Goal: Find specific page/section: Find specific page/section

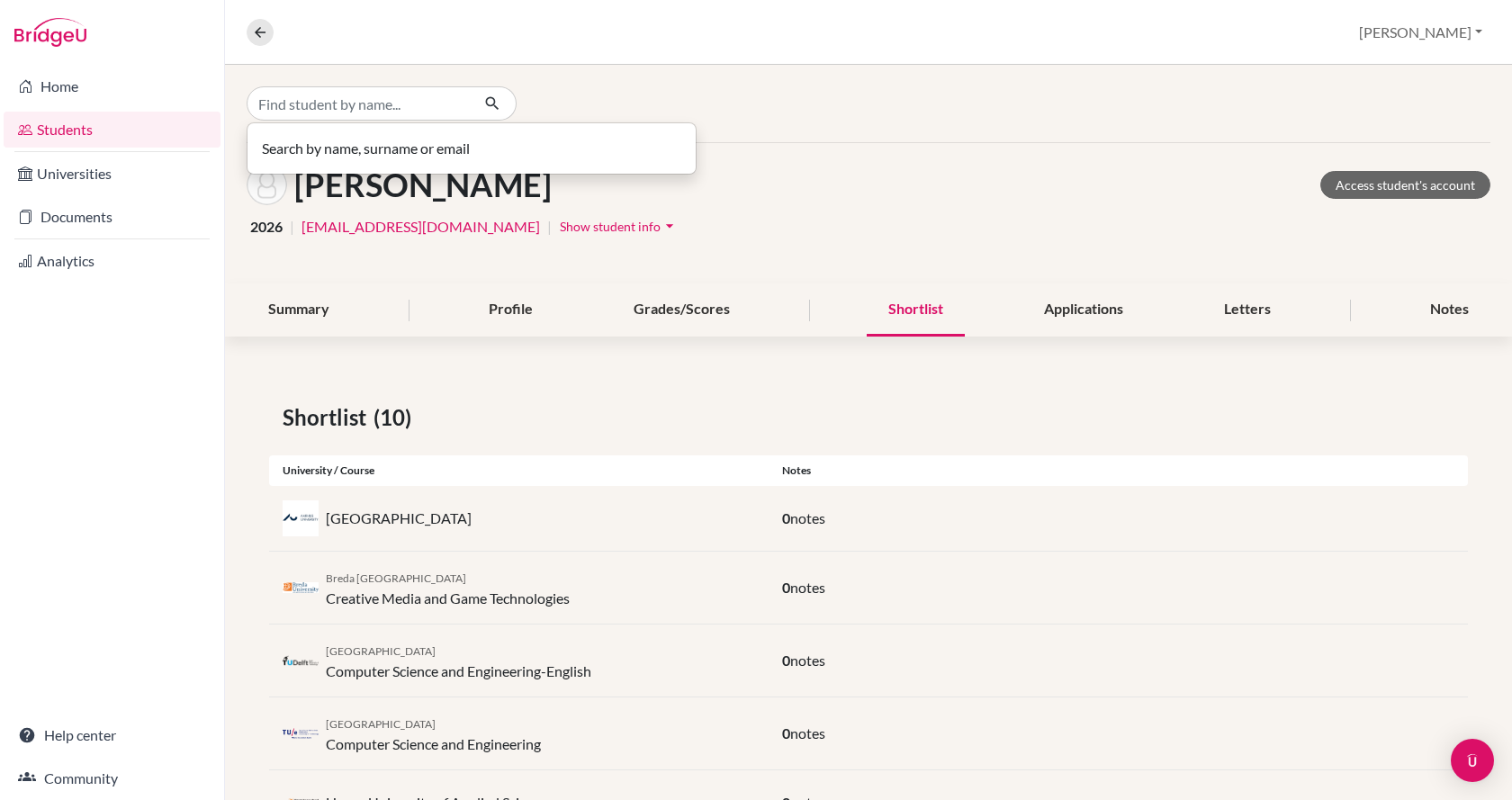
click at [348, 106] on input "Find student by name..." at bounding box center [358, 103] width 223 height 34
type input "b"
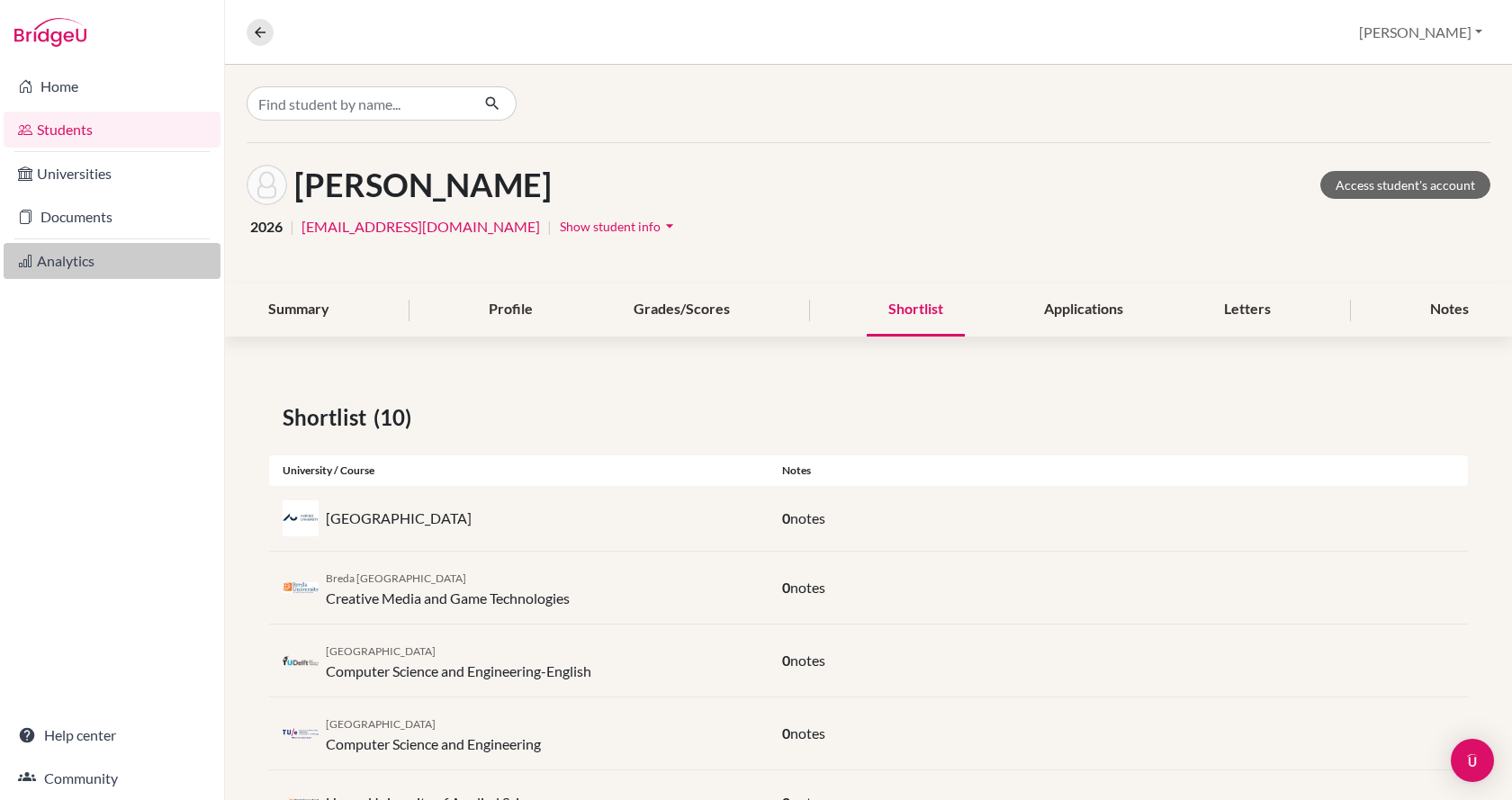
click at [52, 249] on link "Analytics" at bounding box center [112, 261] width 217 height 36
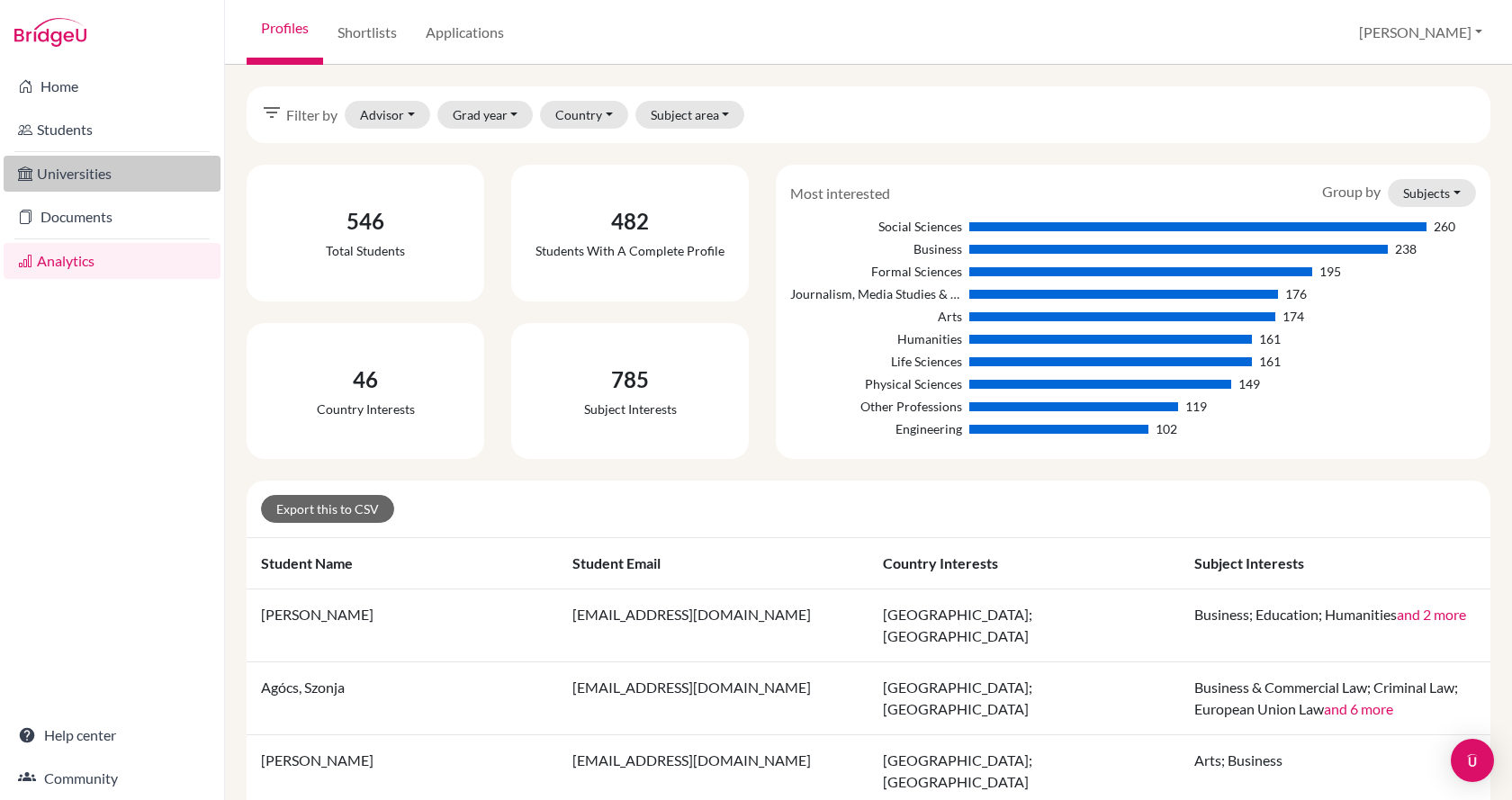
click at [97, 175] on link "Universities" at bounding box center [112, 173] width 217 height 36
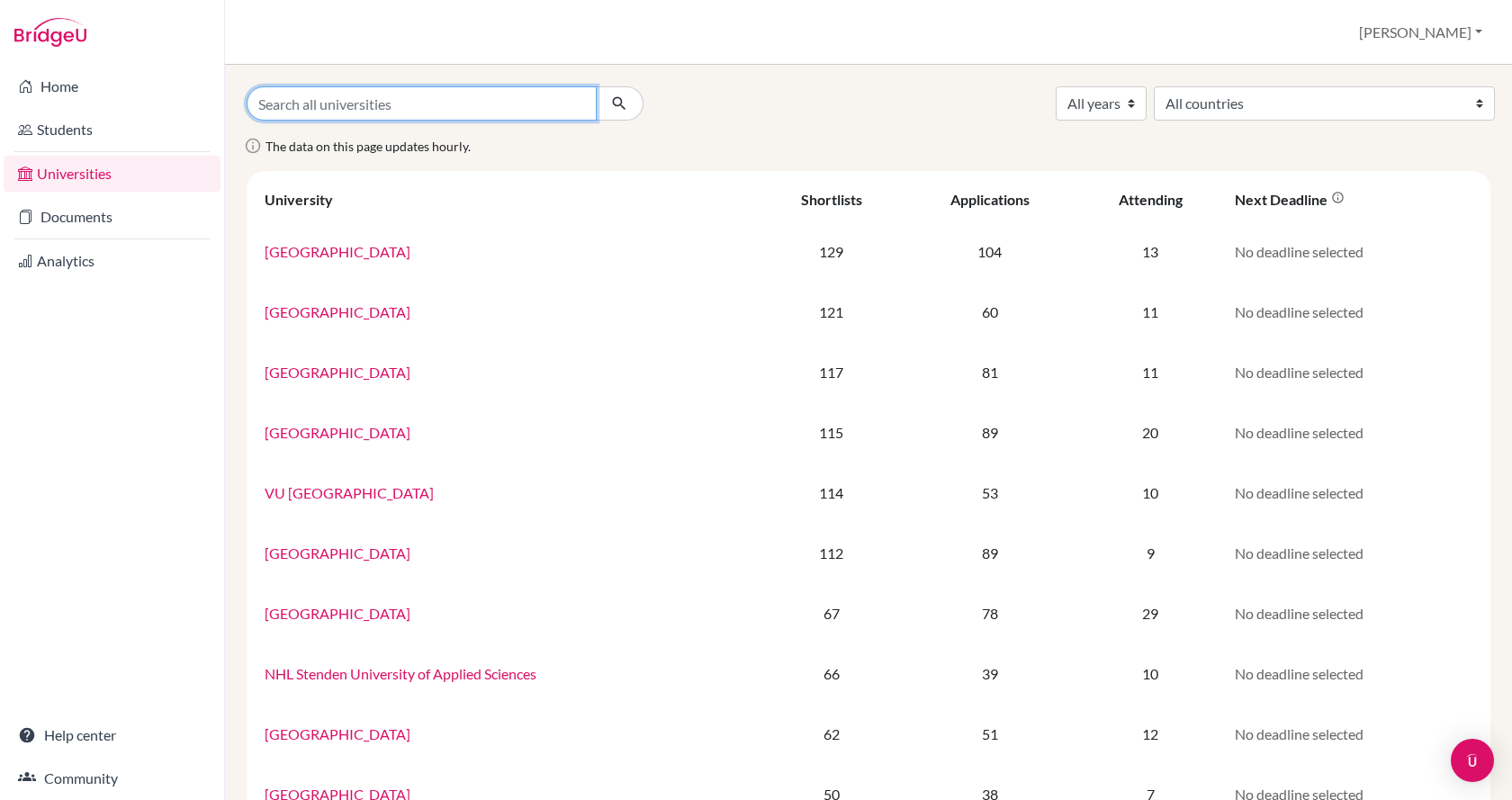
click at [382, 105] on input "Search all universities" at bounding box center [422, 103] width 350 height 34
type input "bard"
click at [596, 86] on button "submit" at bounding box center [620, 103] width 48 height 34
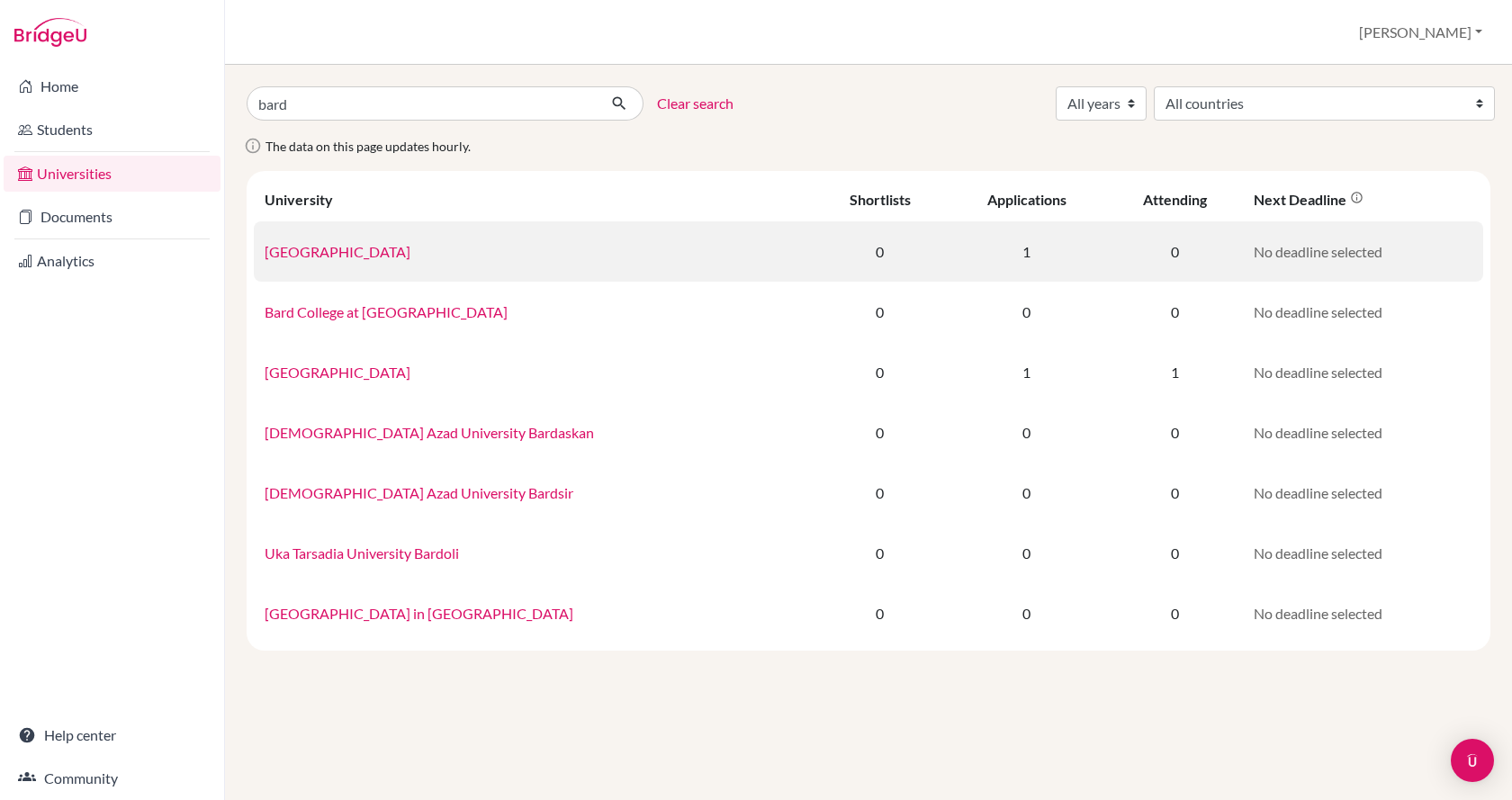
click at [359, 257] on td "Bard College" at bounding box center [534, 251] width 559 height 61
click at [320, 252] on link "Bard College" at bounding box center [337, 251] width 146 height 17
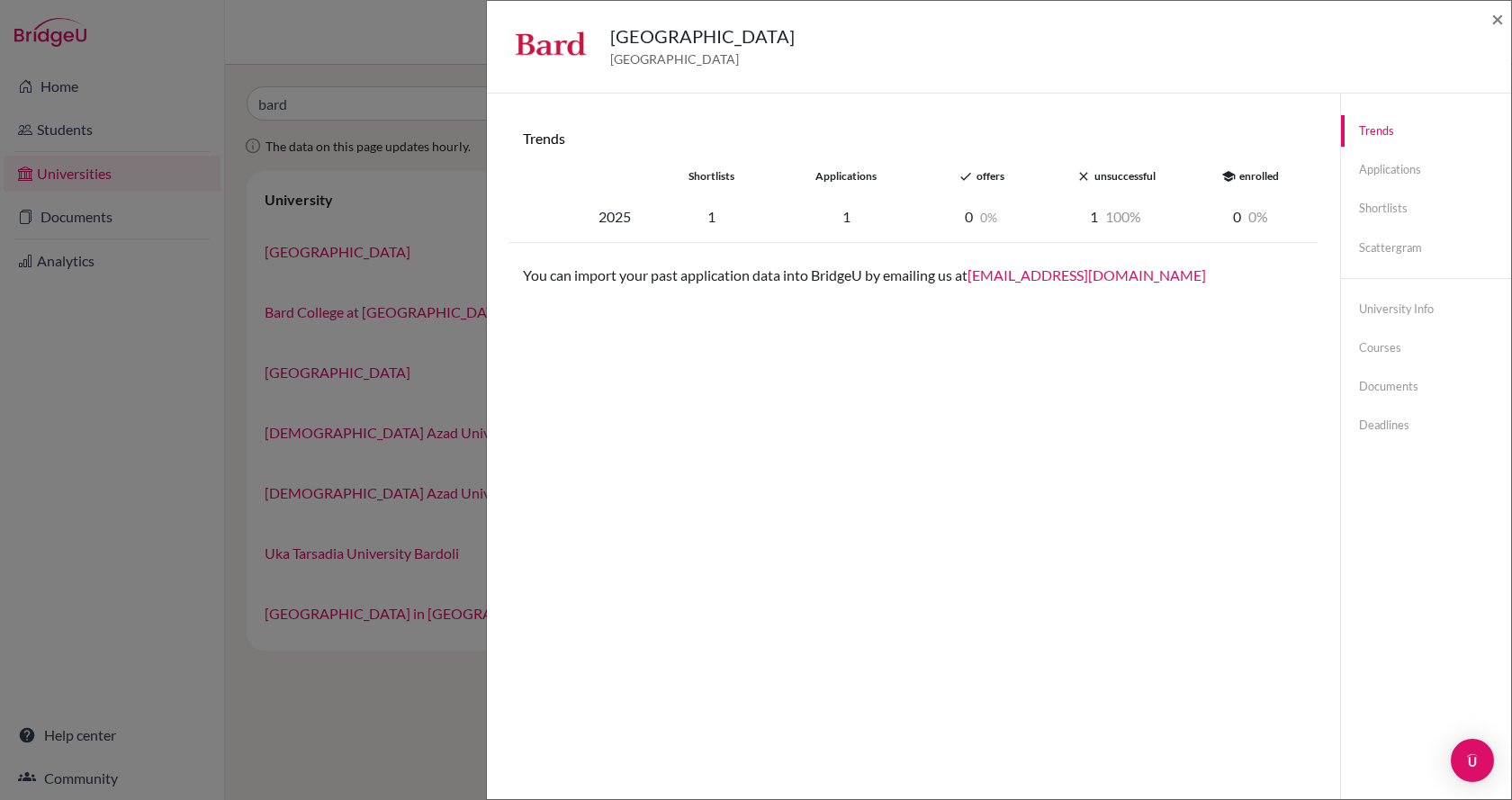
click at [200, 408] on div "Bard College United States of America × Trends shortlists applications done off…" at bounding box center [756, 400] width 1512 height 800
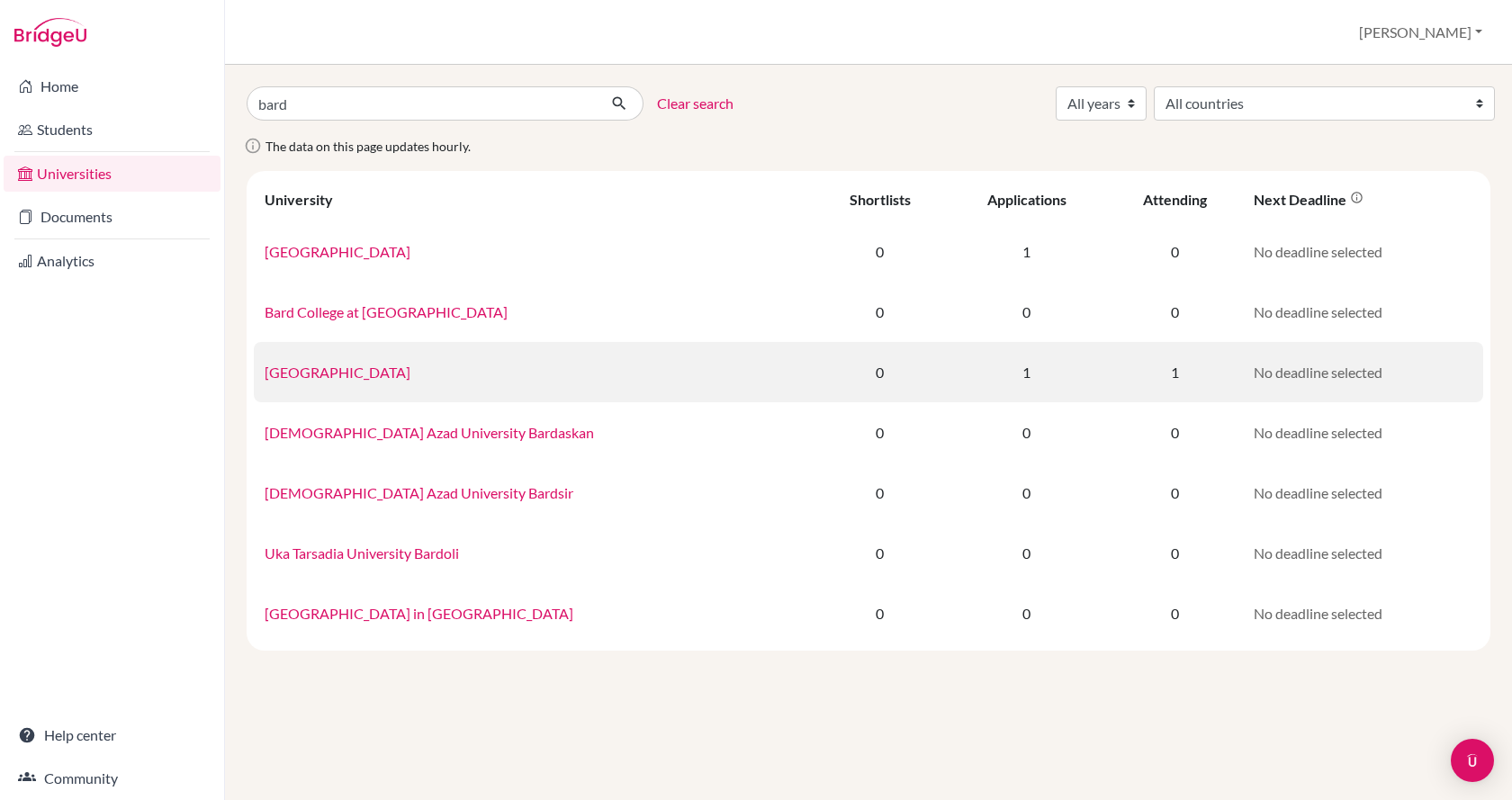
click at [345, 372] on link "Bard College Berlin" at bounding box center [337, 372] width 146 height 17
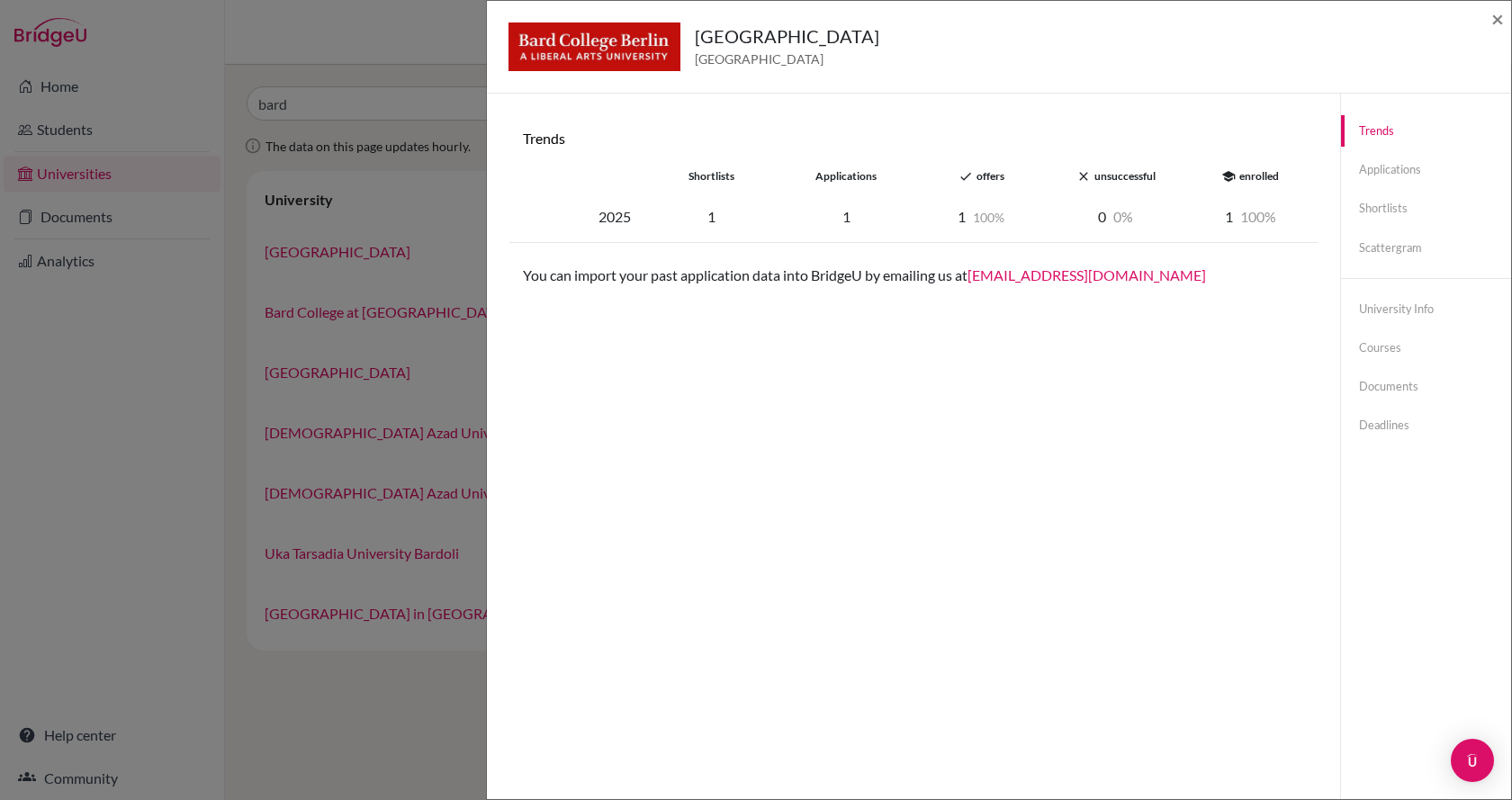
click at [235, 387] on div "Bard College Berlin Germany × Trends shortlists applications done offers close …" at bounding box center [756, 400] width 1512 height 800
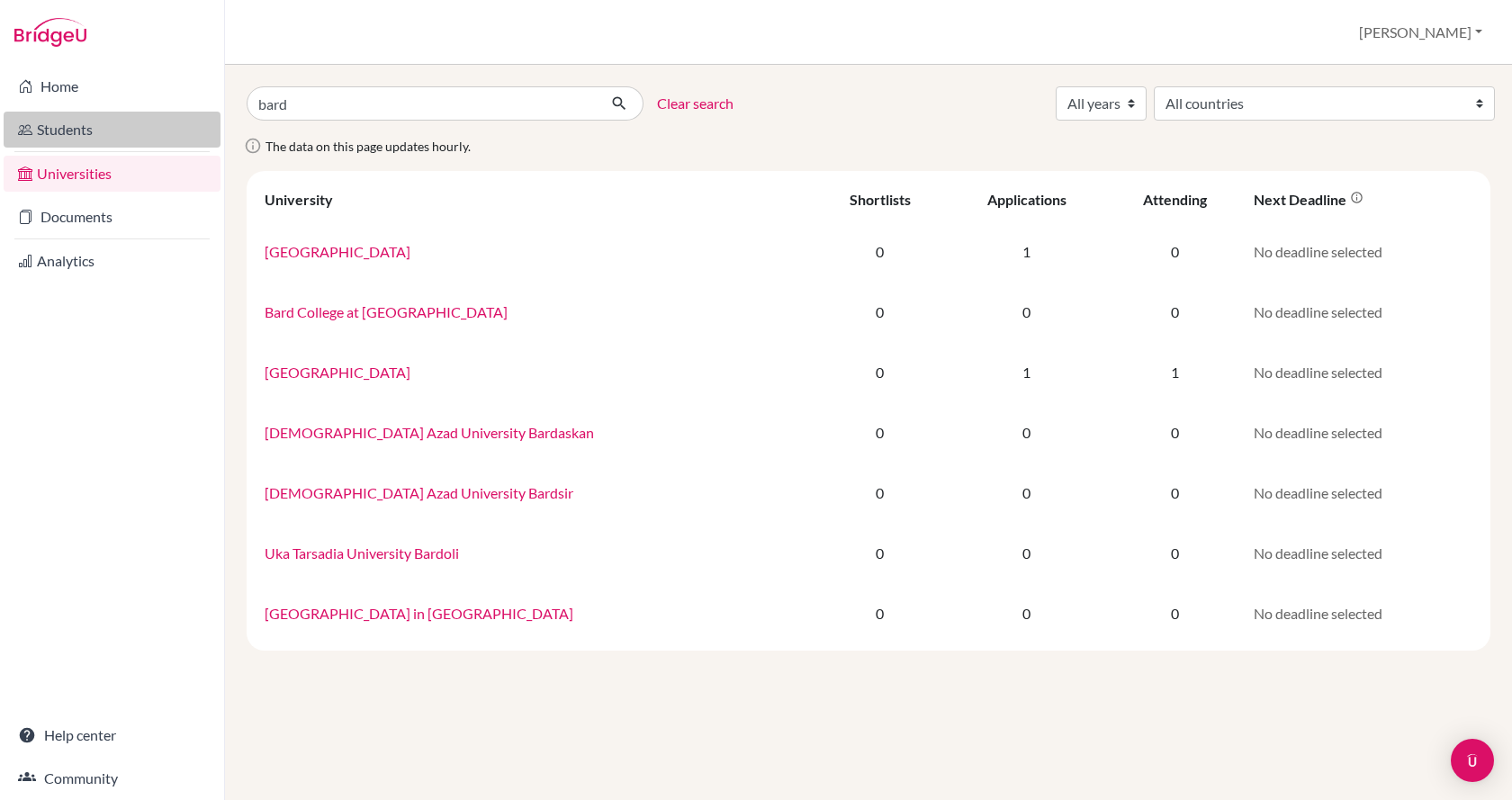
click at [108, 125] on link "Students" at bounding box center [112, 129] width 217 height 36
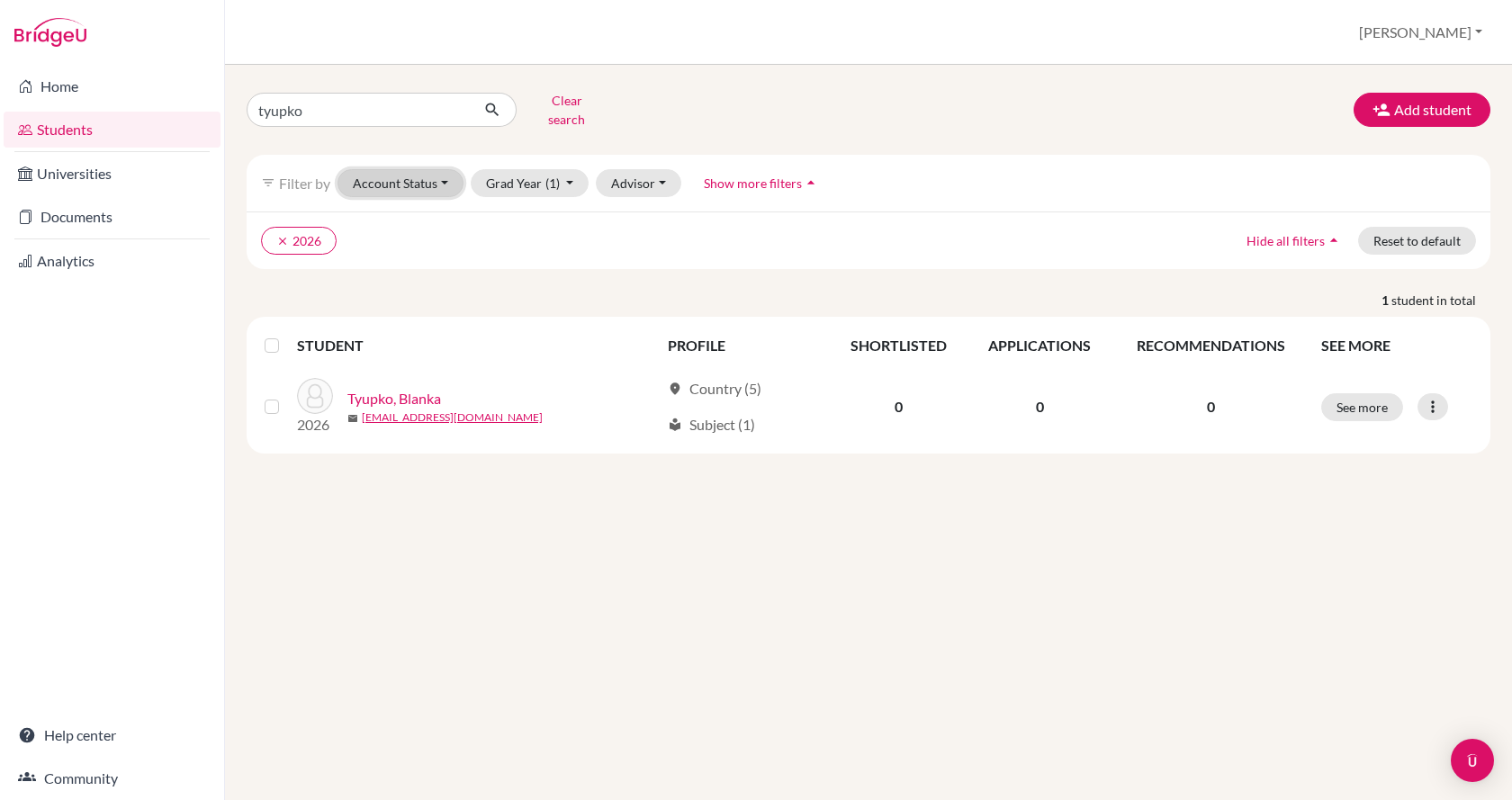
click at [416, 172] on button "Account Status" at bounding box center [400, 183] width 126 height 28
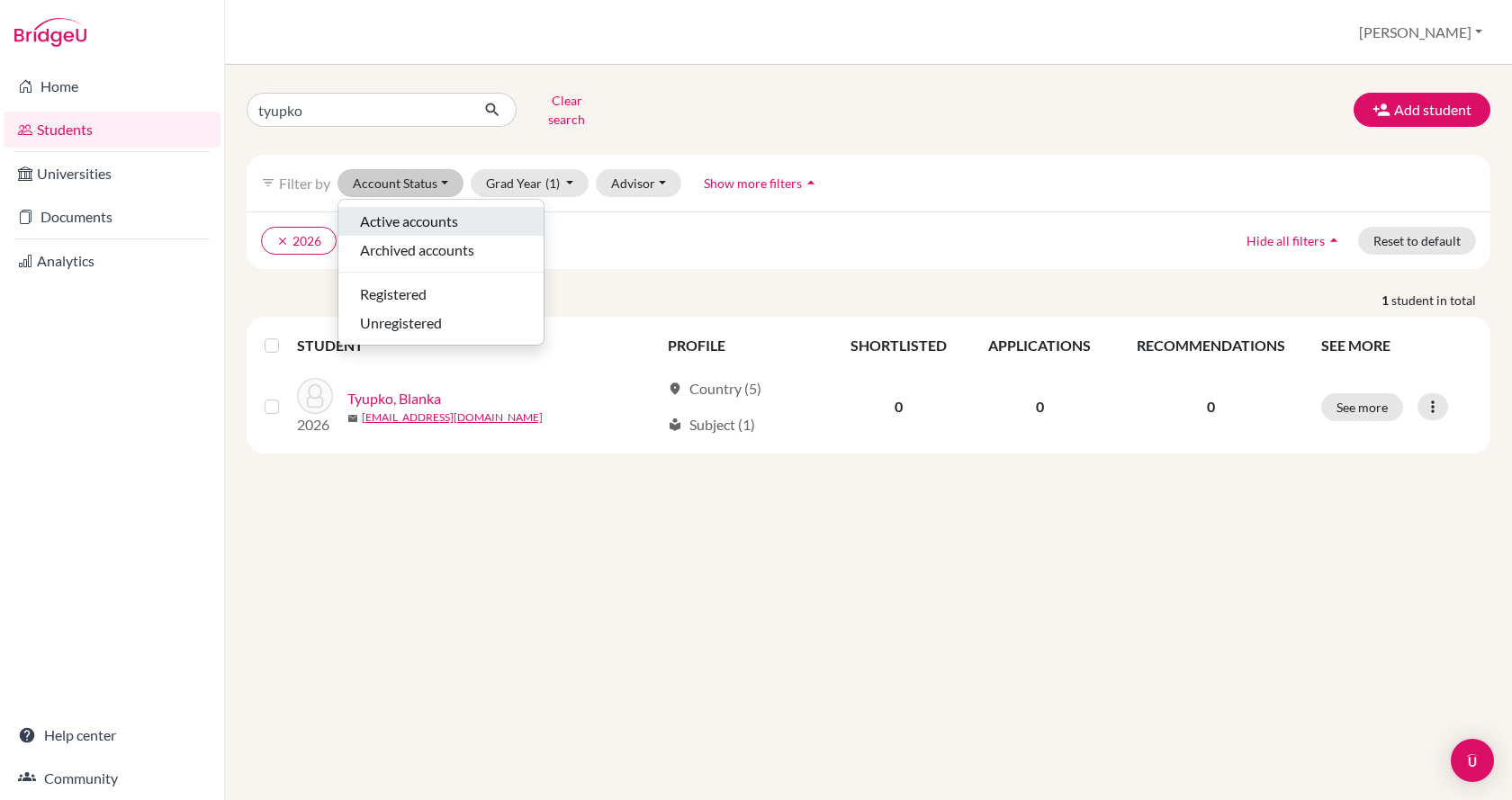
click at [419, 211] on span "Active accounts" at bounding box center [409, 222] width 98 height 22
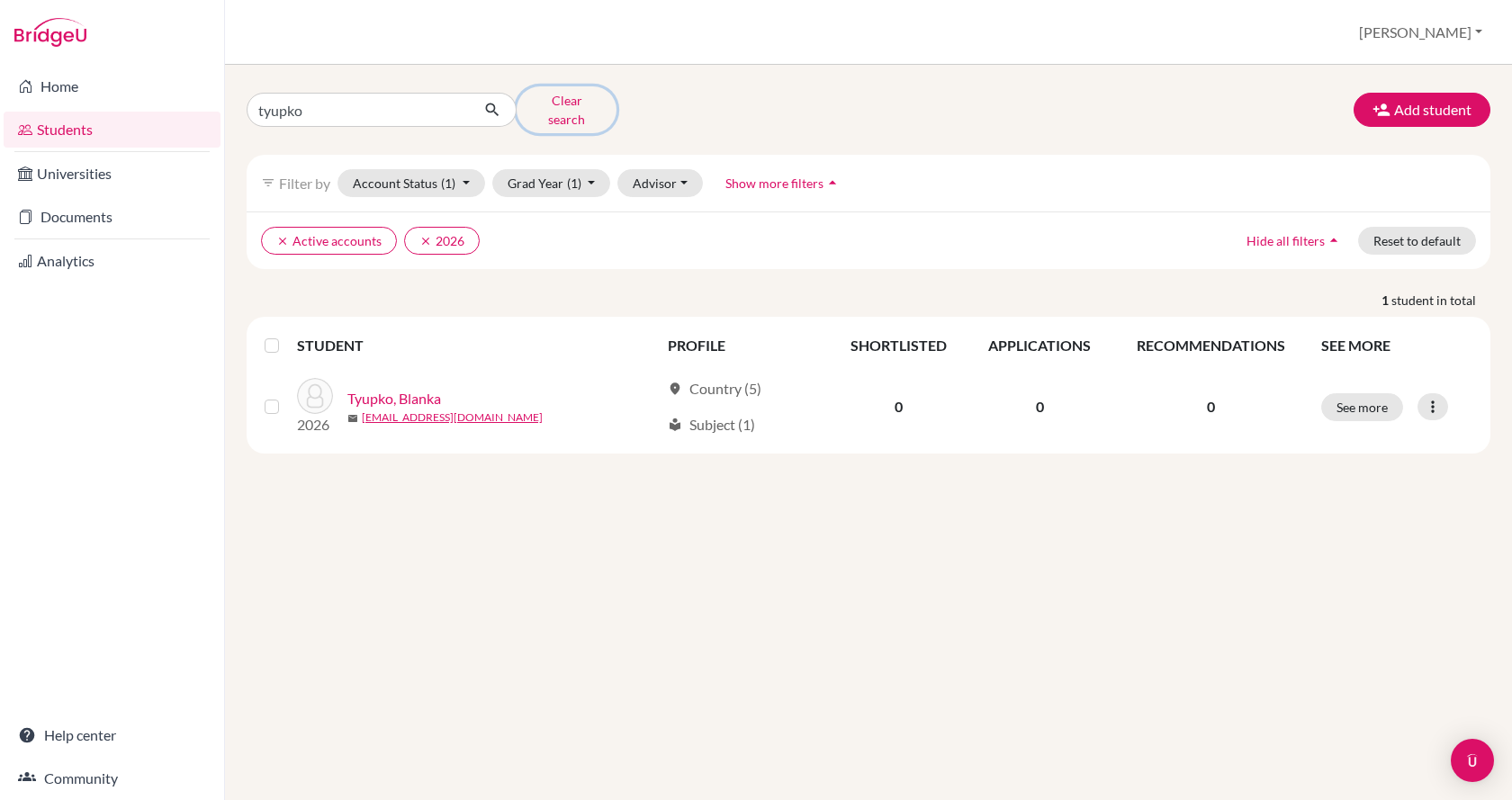
click at [550, 101] on button "Clear search" at bounding box center [566, 109] width 100 height 47
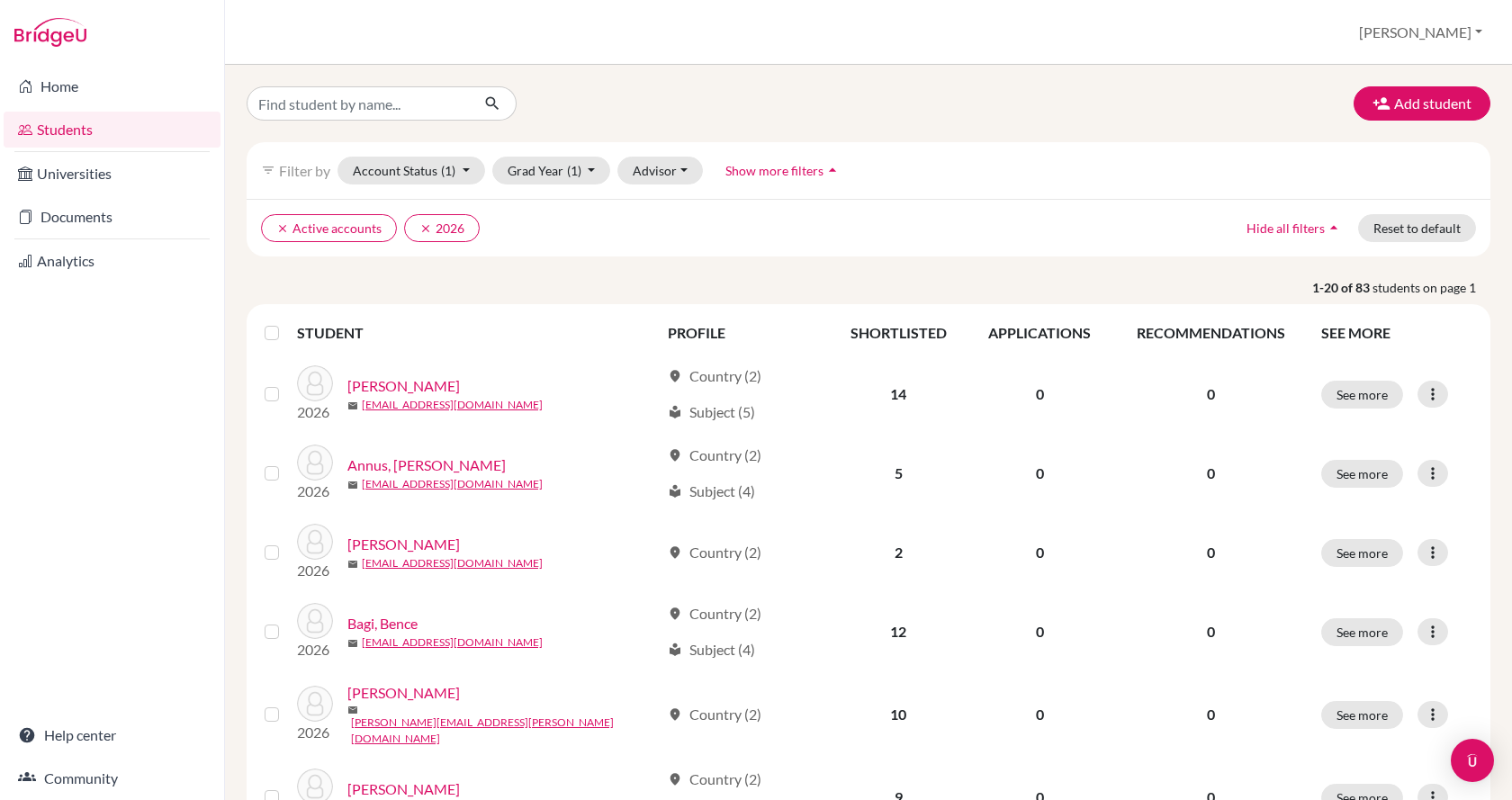
click at [776, 170] on span "Show more filters" at bounding box center [774, 171] width 98 height 16
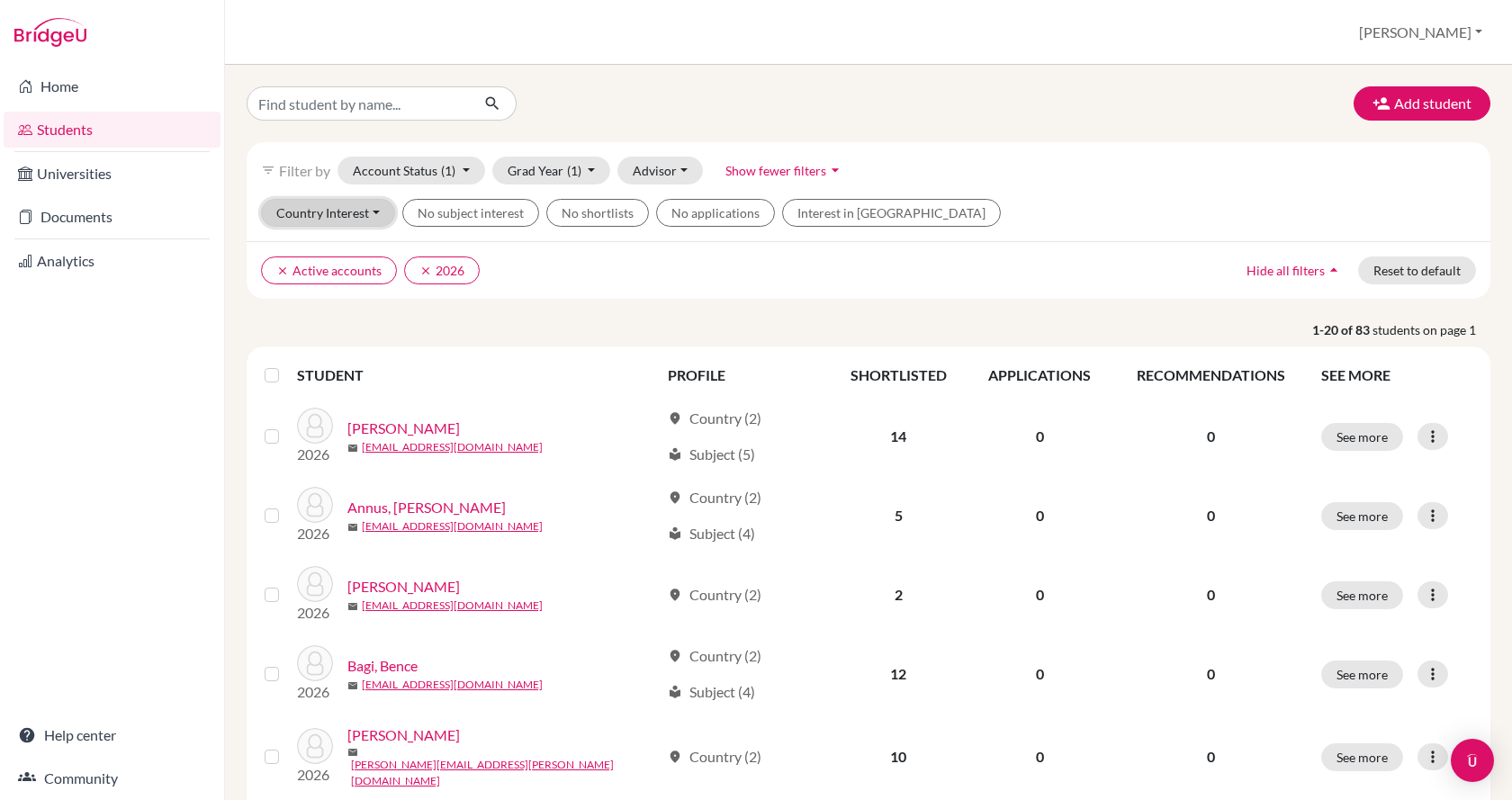
click at [381, 213] on button "Country Interest" at bounding box center [328, 213] width 134 height 28
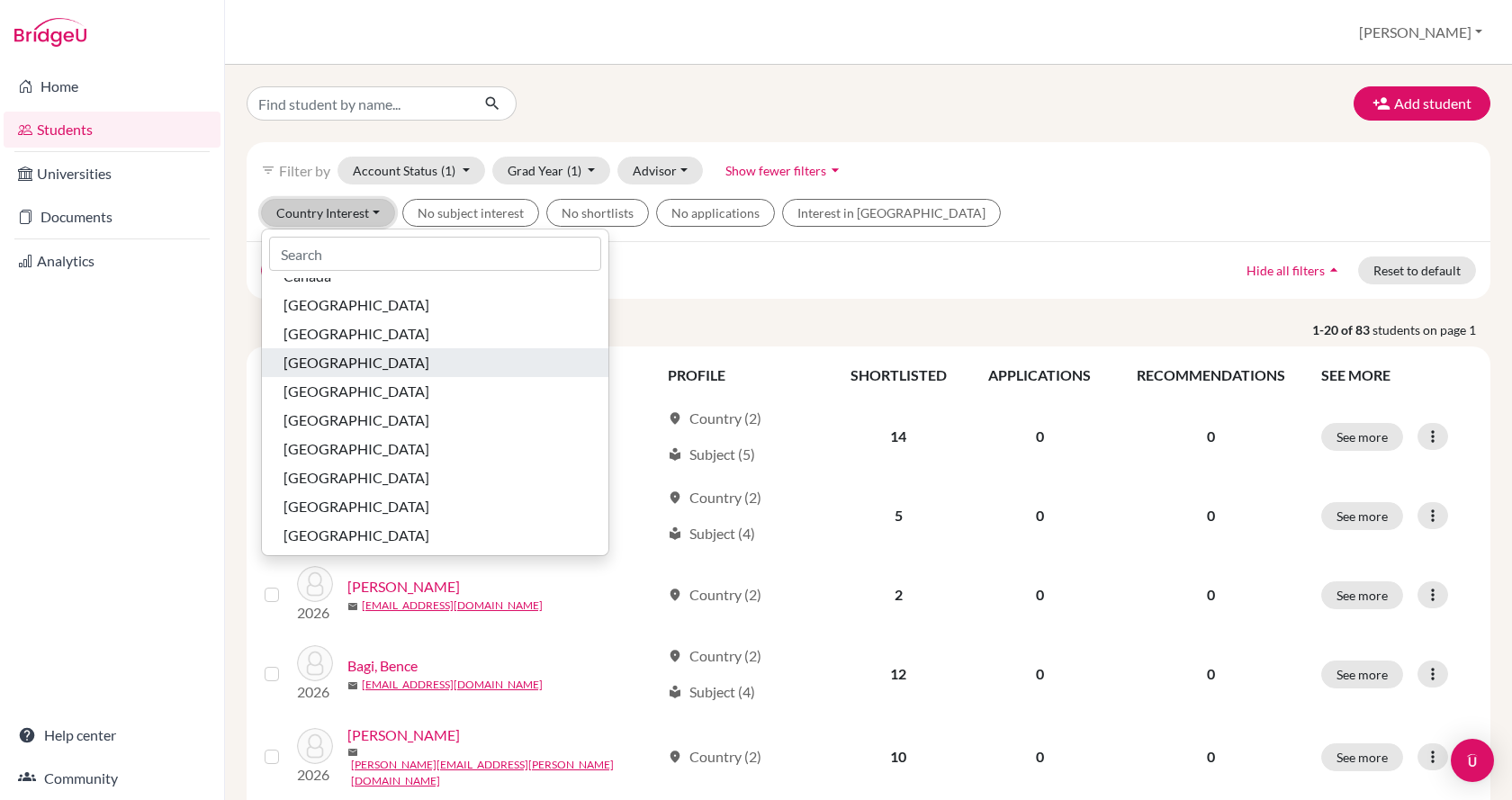
scroll to position [180, 0]
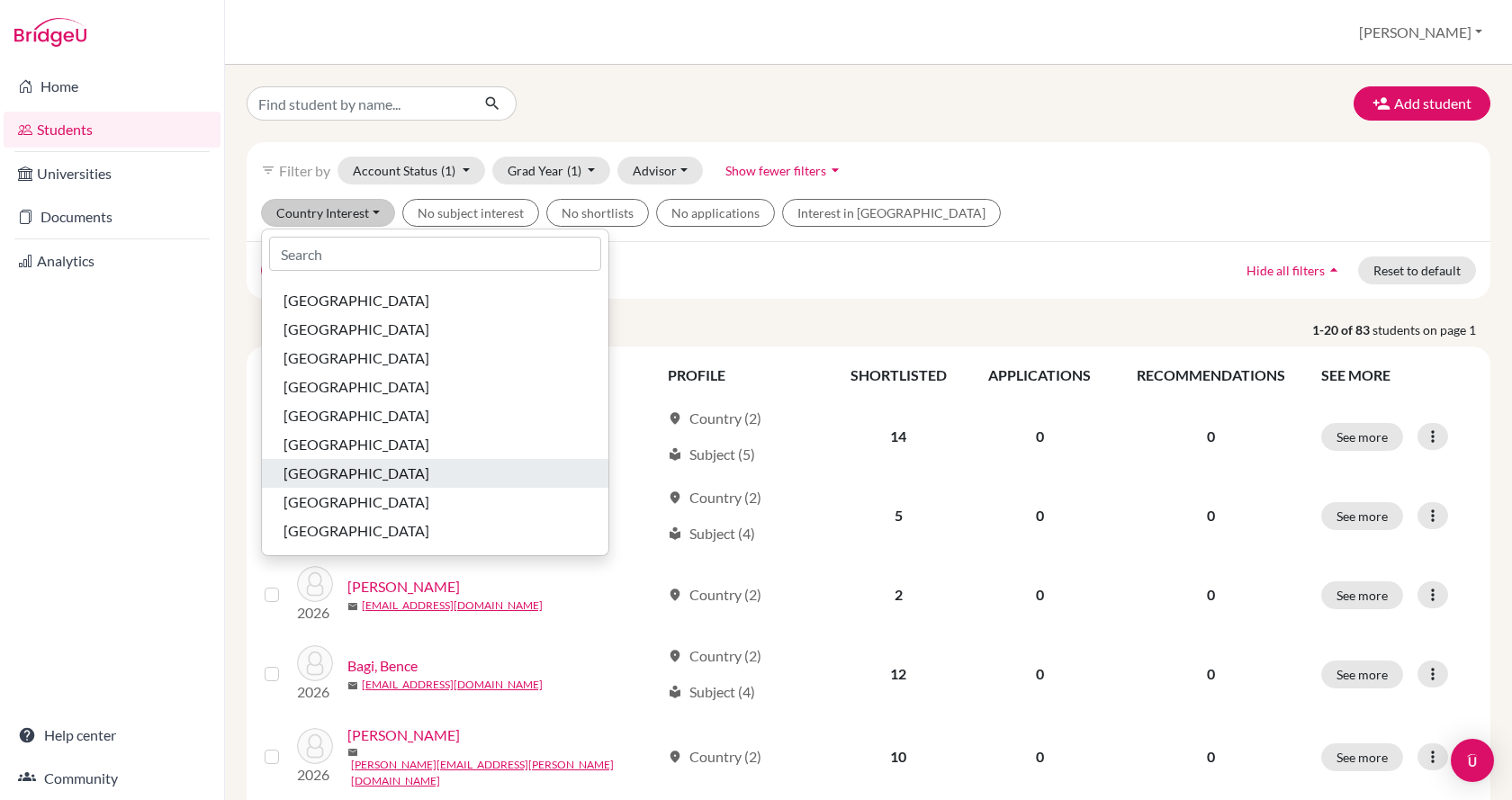
click at [373, 475] on div "[GEOGRAPHIC_DATA]" at bounding box center [435, 473] width 304 height 22
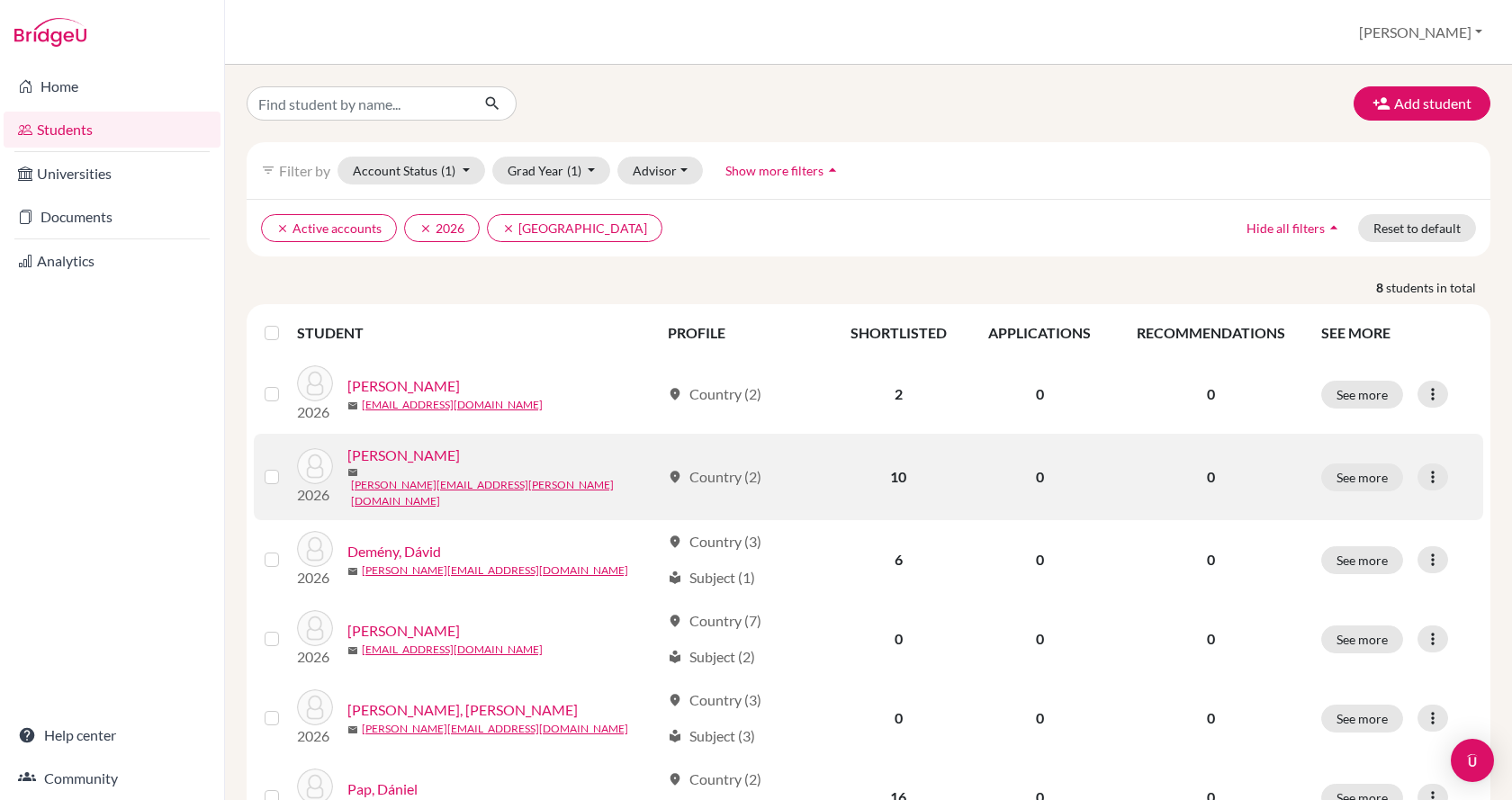
click at [395, 462] on link "[PERSON_NAME]" at bounding box center [403, 456] width 113 height 22
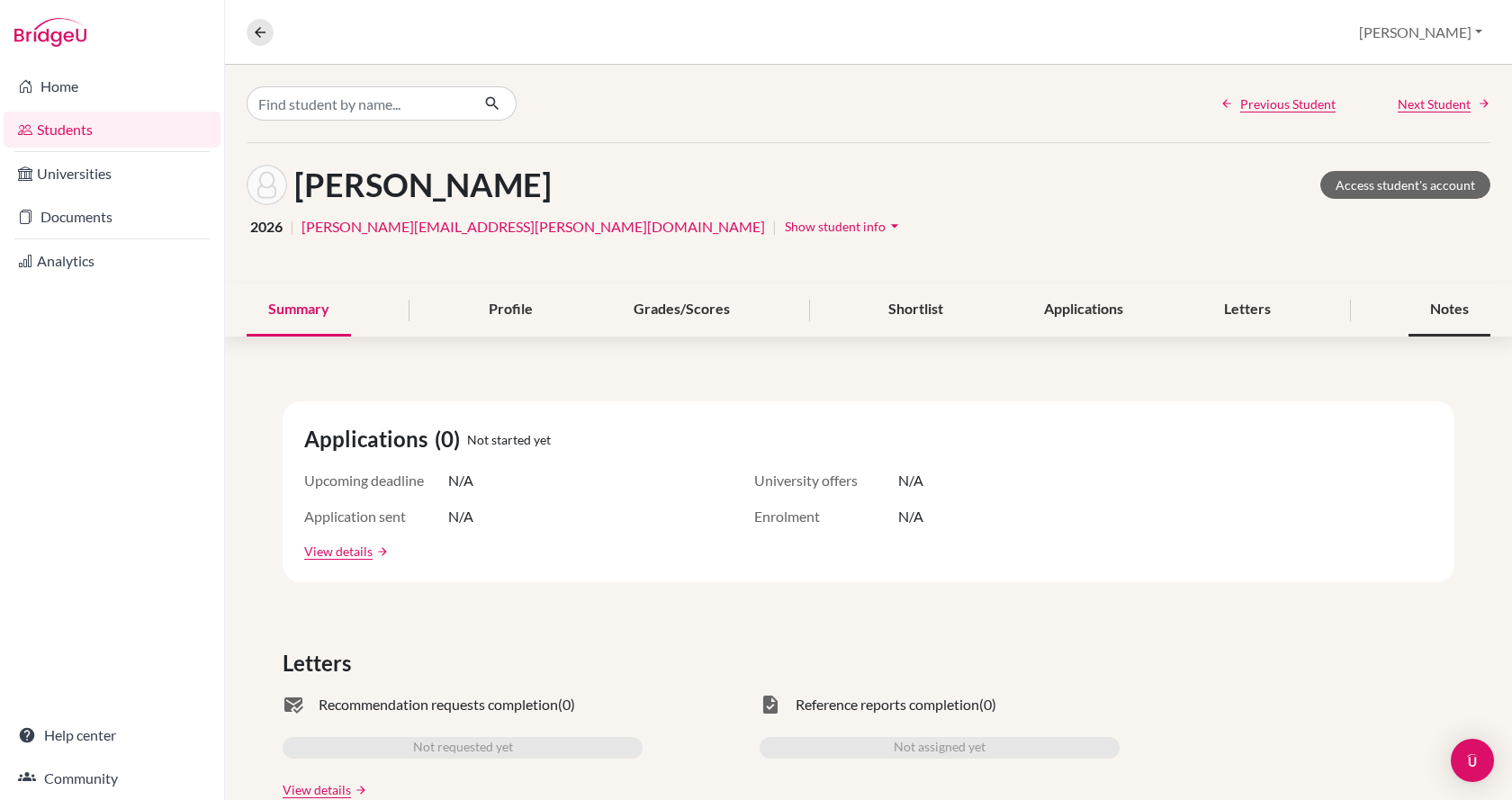
click at [1433, 312] on div "Notes" at bounding box center [1449, 310] width 82 height 53
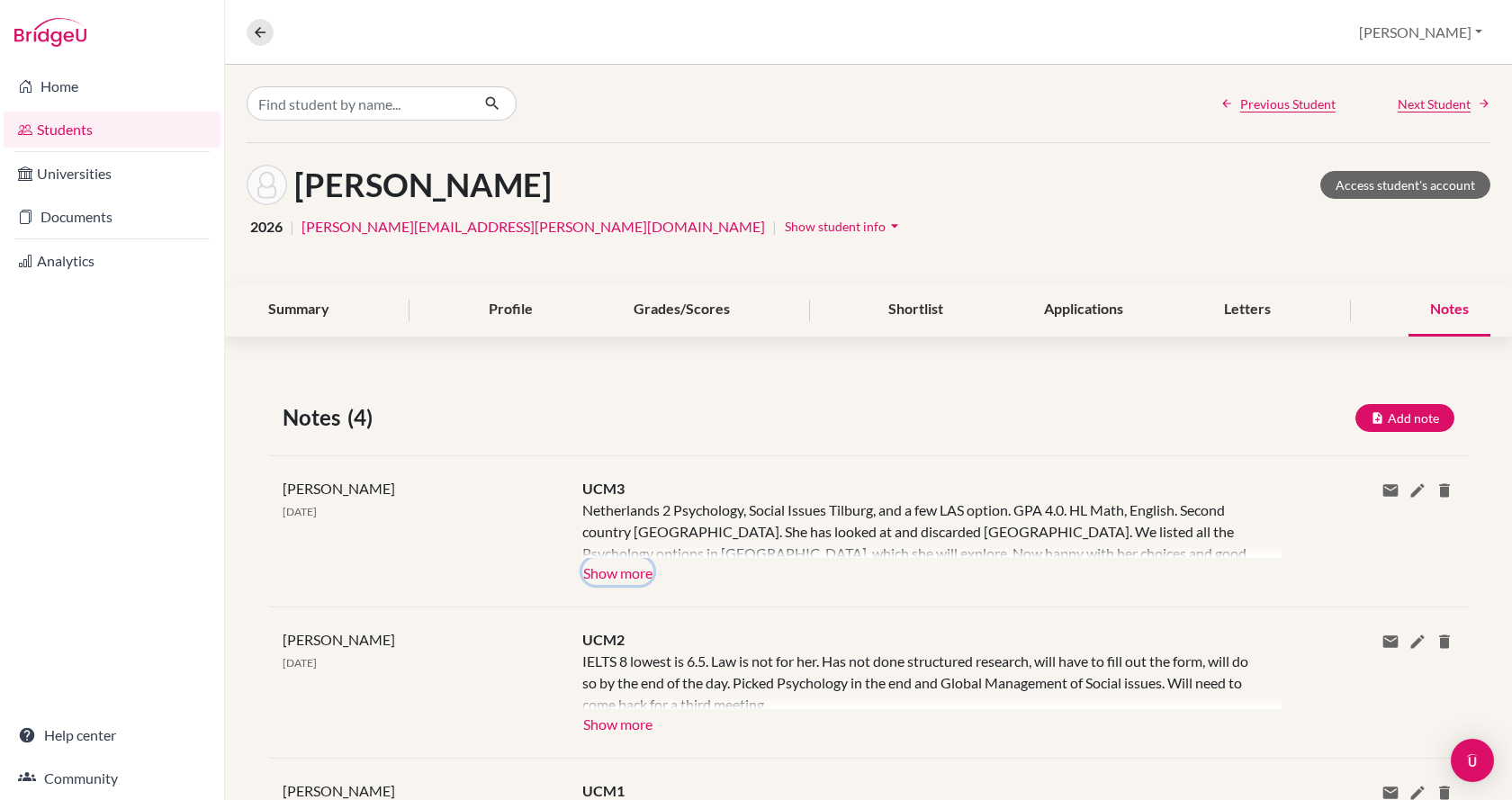
click at [620, 577] on button "Show more" at bounding box center [618, 571] width 72 height 27
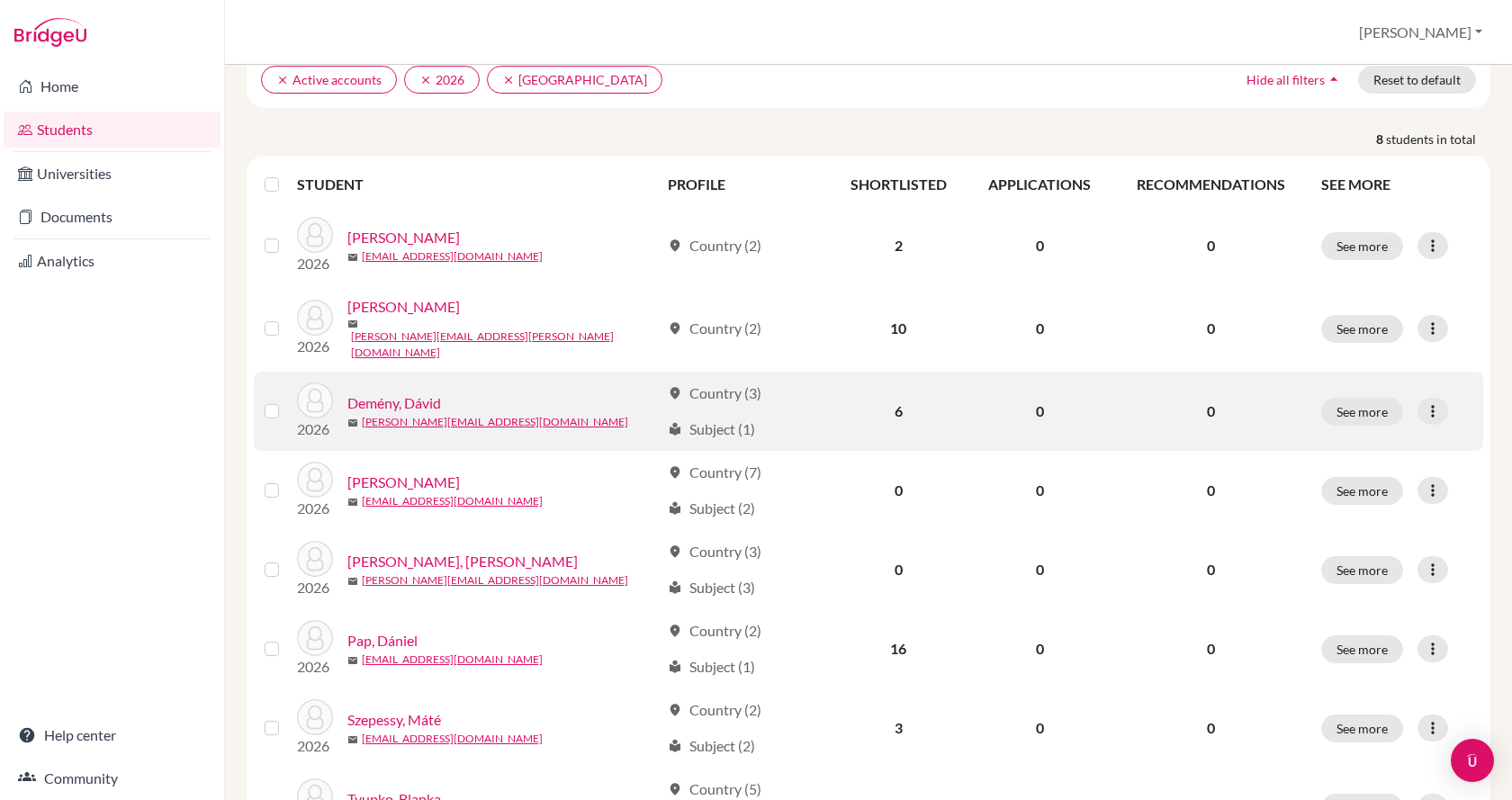
scroll to position [180, 0]
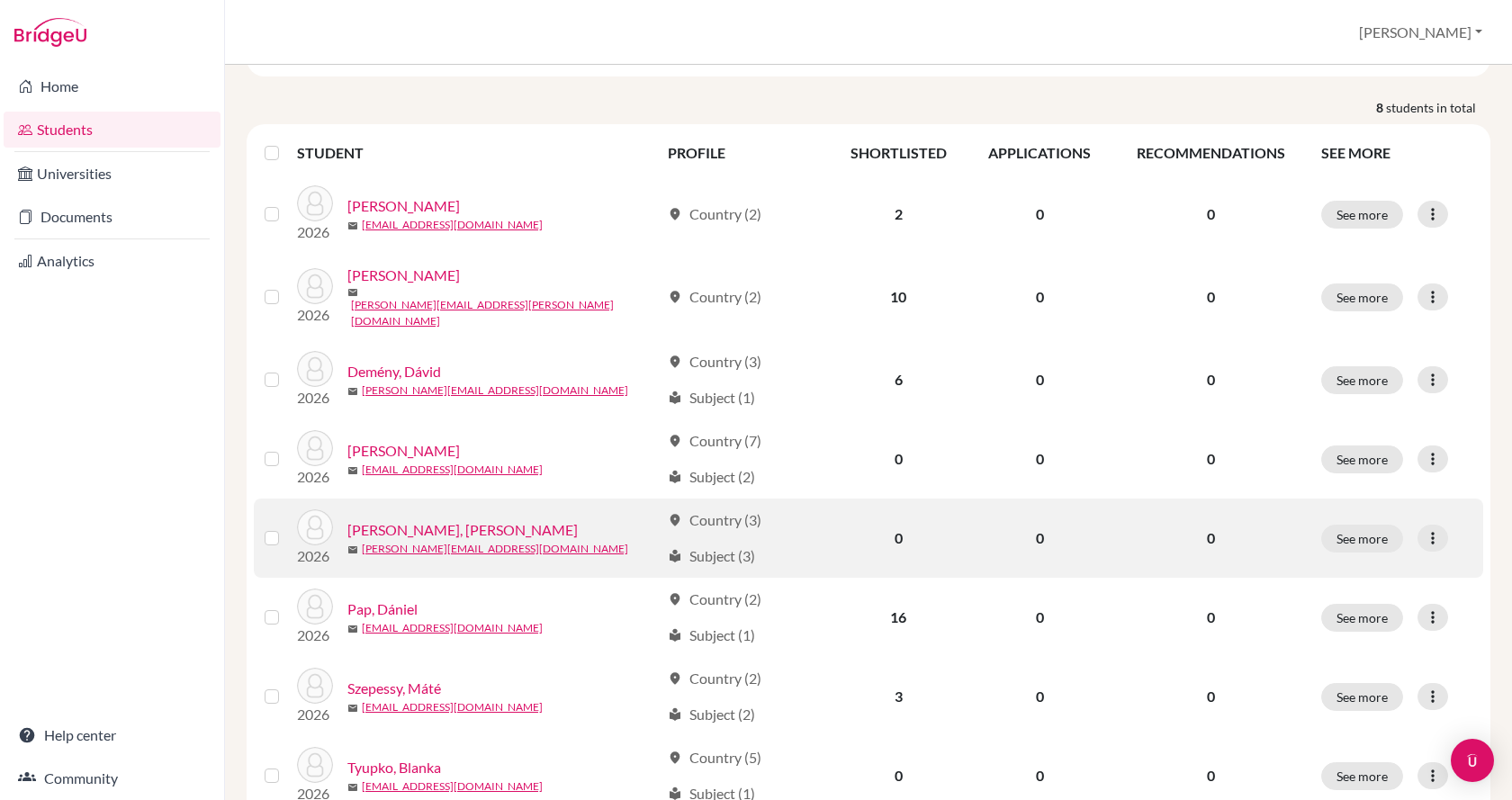
click at [409, 520] on link "[PERSON_NAME], [PERSON_NAME]" at bounding box center [462, 530] width 230 height 22
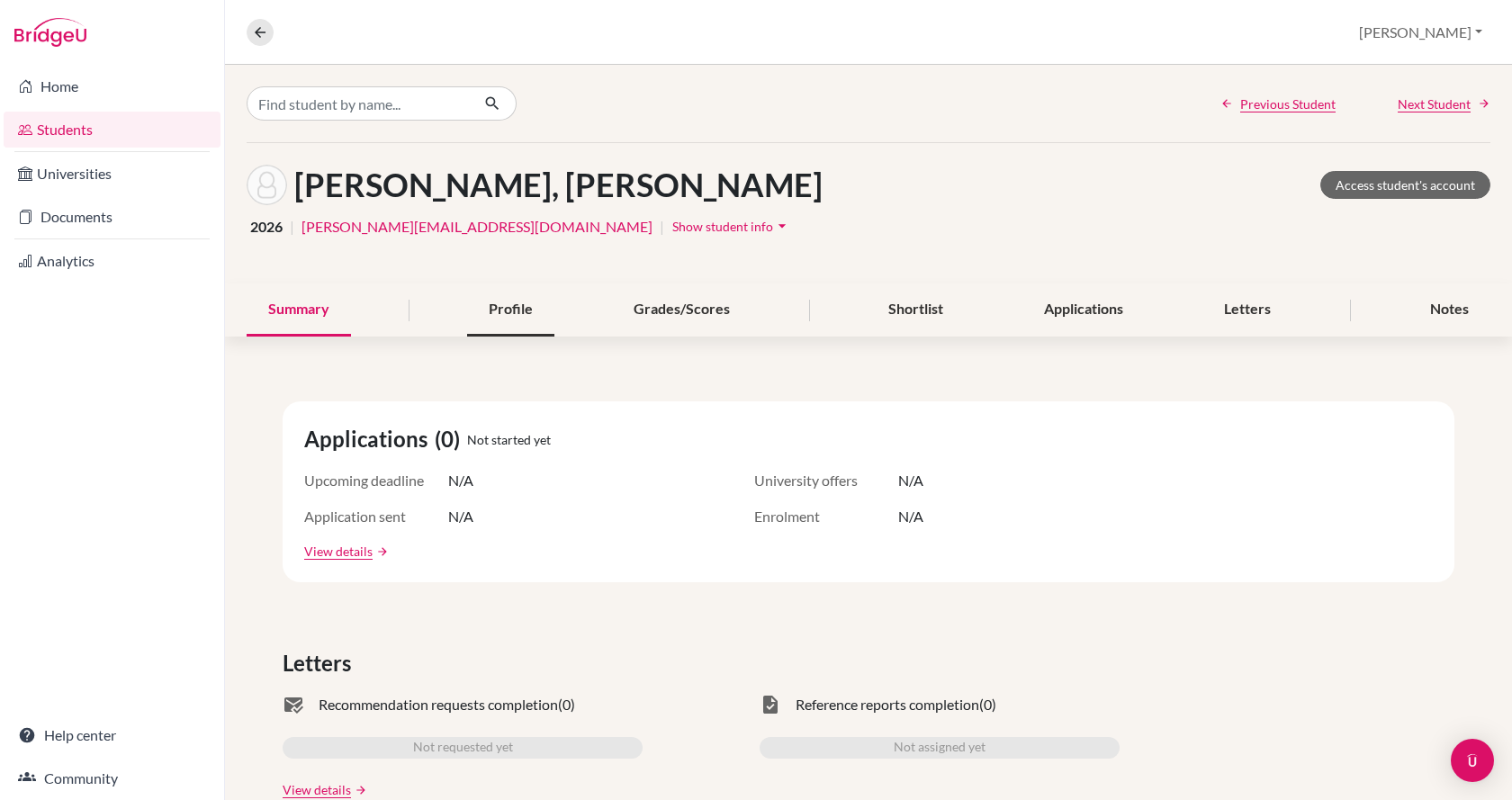
click at [533, 310] on div "Profile" at bounding box center [510, 310] width 87 height 53
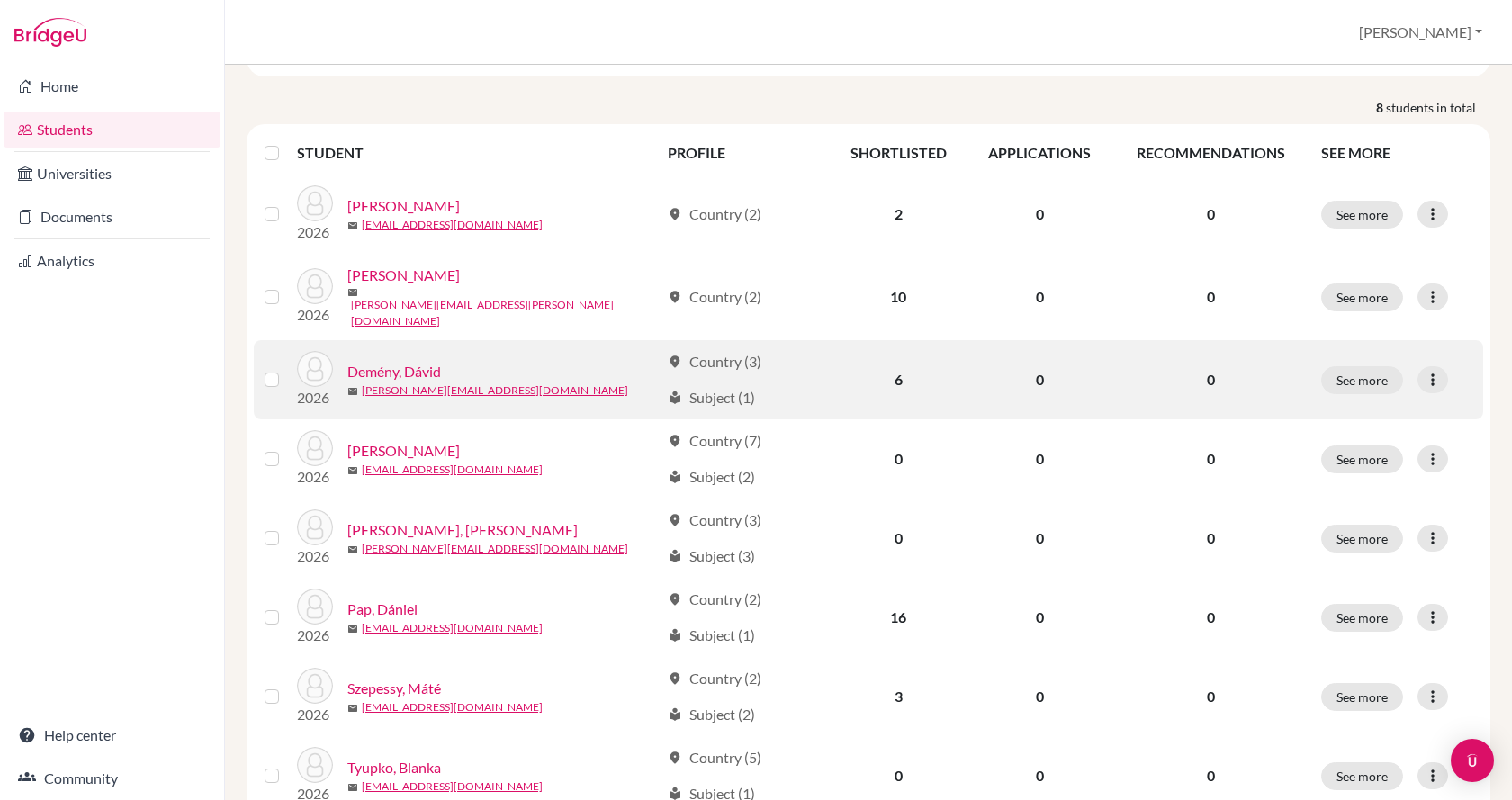
scroll to position [239, 0]
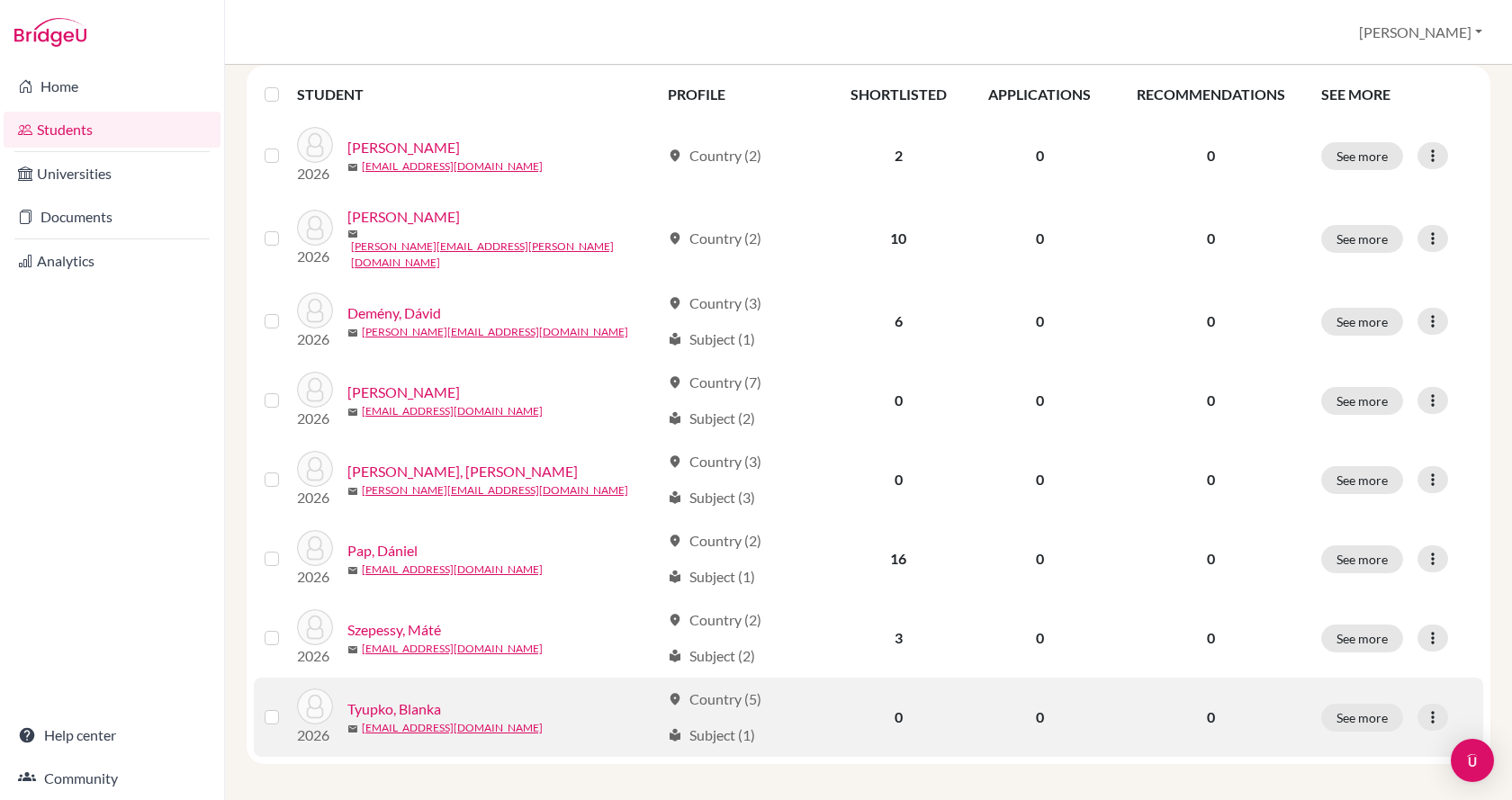
drag, startPoint x: 434, startPoint y: 702, endPoint x: 398, endPoint y: 694, distance: 36.9
click at [398, 699] on link "Tyupko, Blanka" at bounding box center [394, 710] width 94 height 22
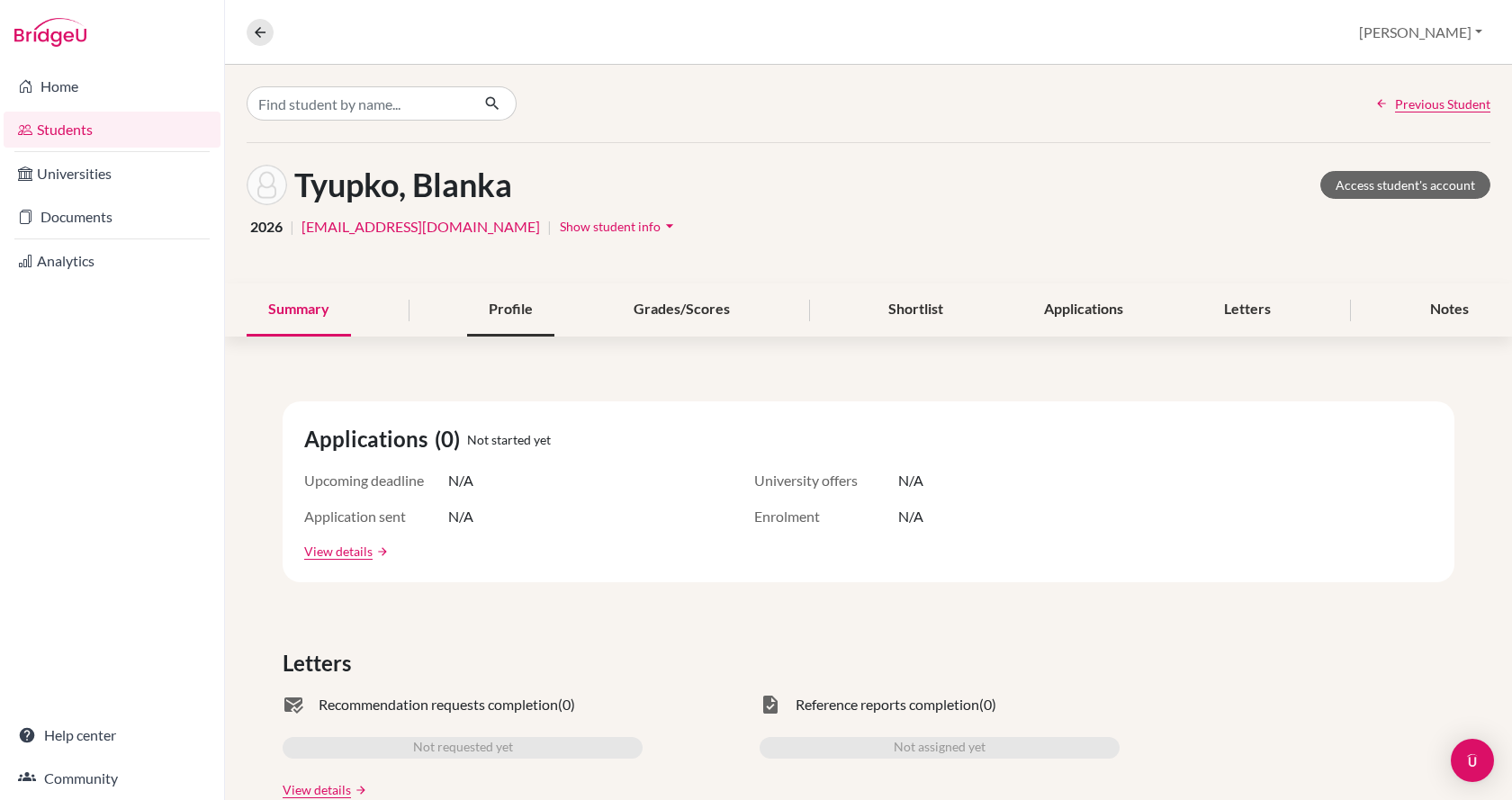
click at [517, 301] on div "Profile" at bounding box center [510, 310] width 87 height 53
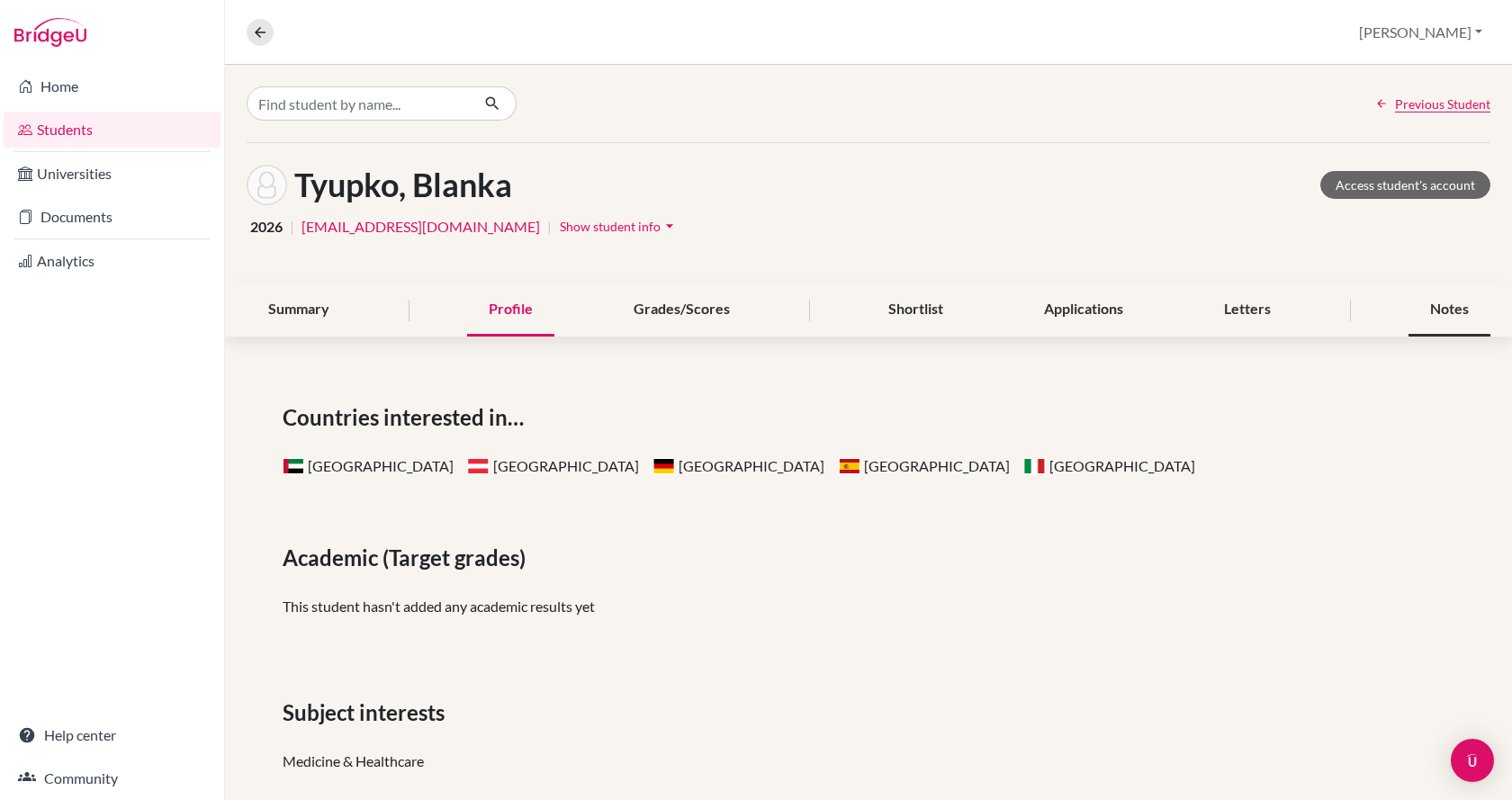
click at [1447, 305] on div "Notes" at bounding box center [1449, 310] width 82 height 53
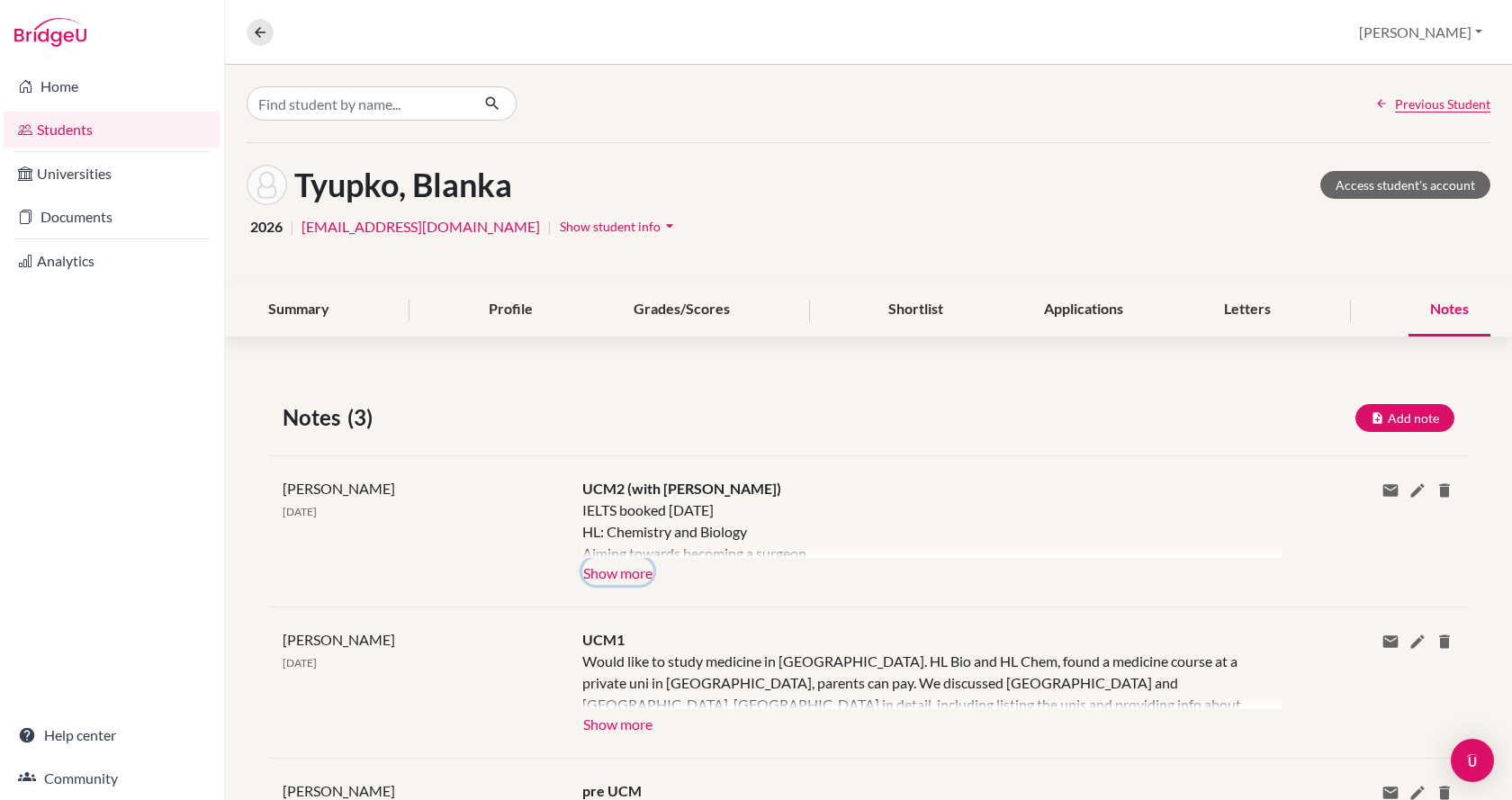
click at [592, 575] on button "Show more" at bounding box center [618, 571] width 72 height 27
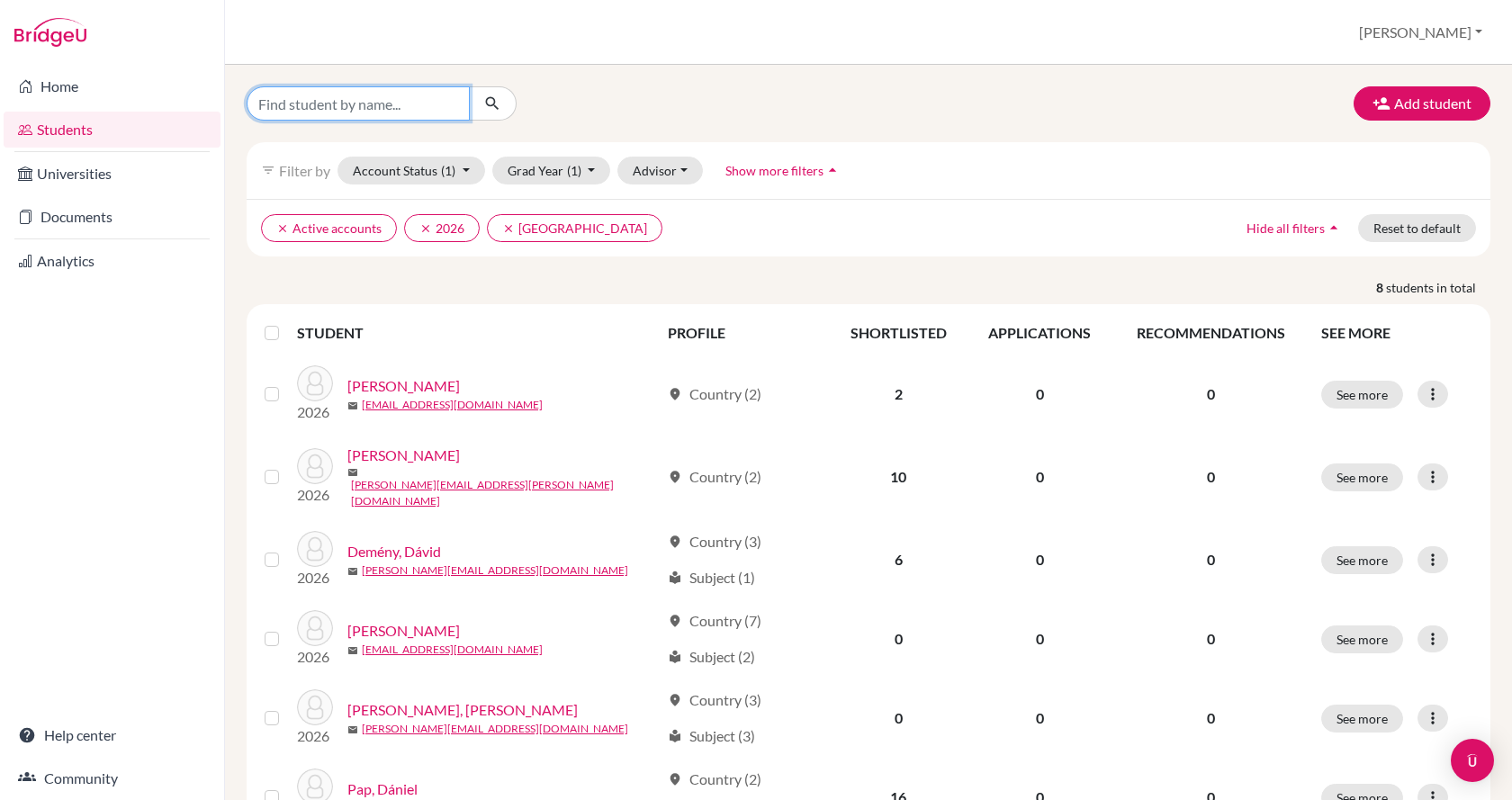
click at [311, 97] on input "Find student by name..." at bounding box center [358, 103] width 223 height 34
type input "galacz"
click button "submit" at bounding box center [492, 103] width 48 height 34
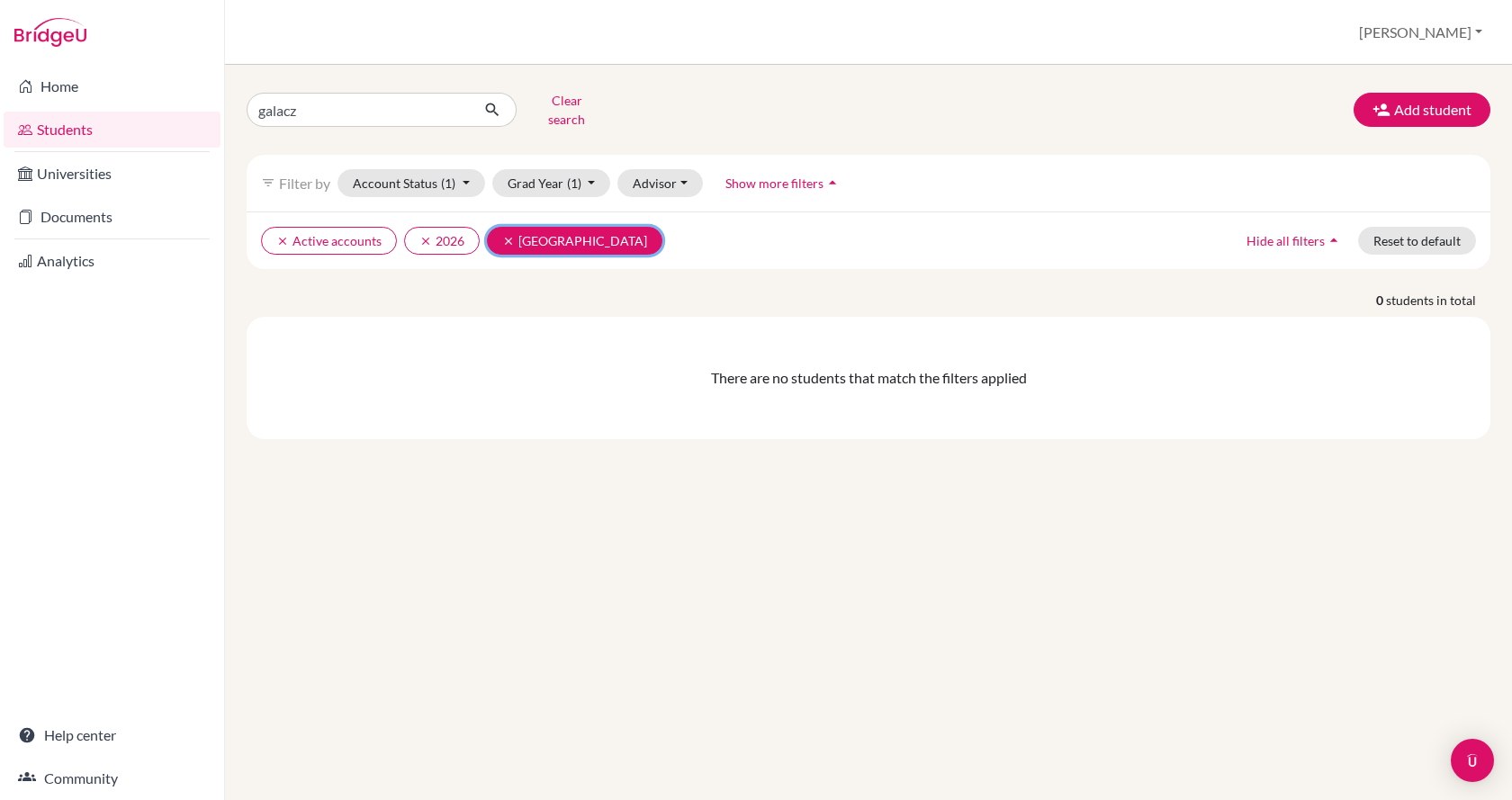
click at [496, 231] on button "clear [GEOGRAPHIC_DATA]" at bounding box center [574, 240] width 175 height 28
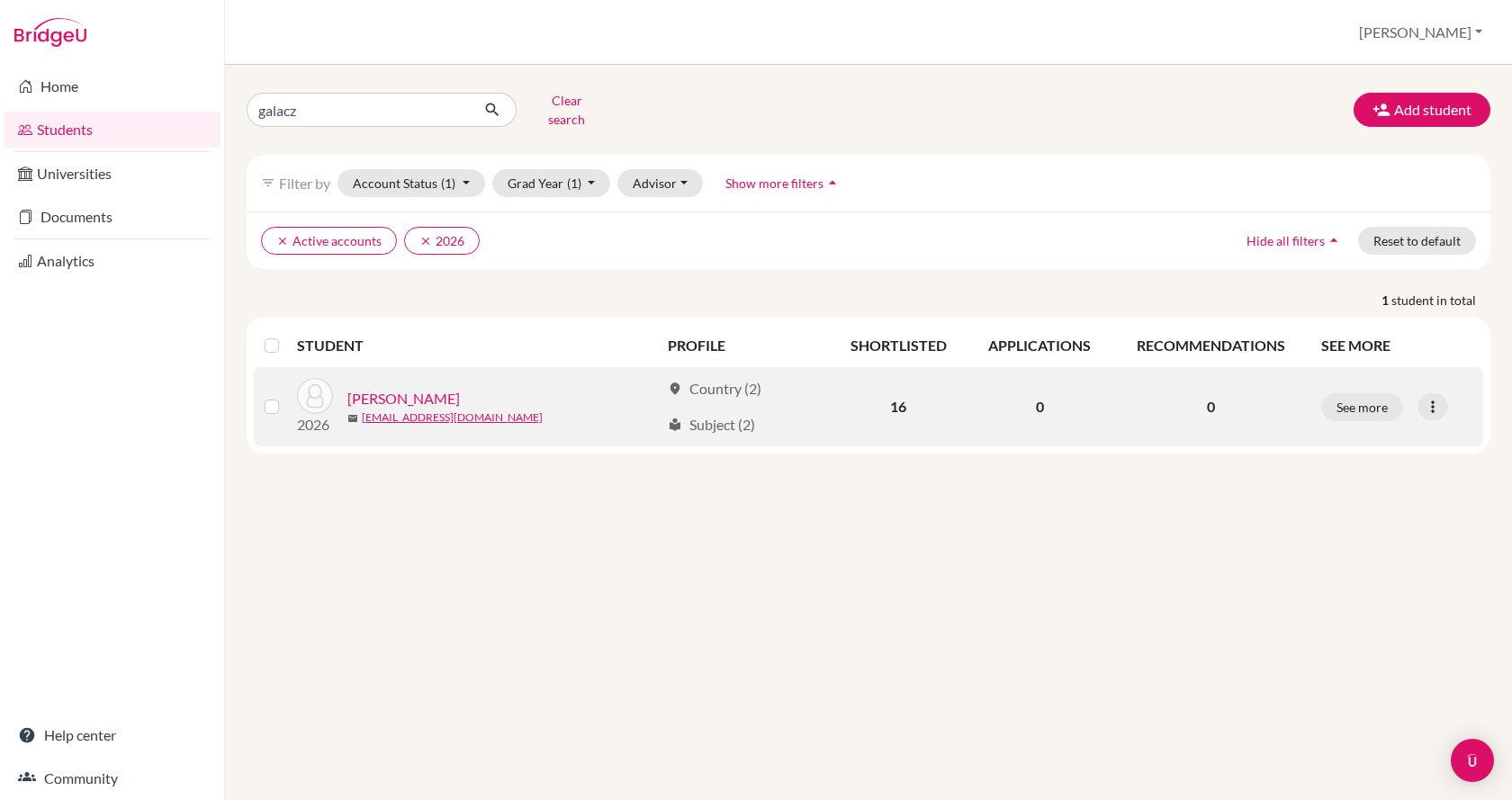
click at [397, 388] on link "[PERSON_NAME]" at bounding box center [403, 399] width 113 height 22
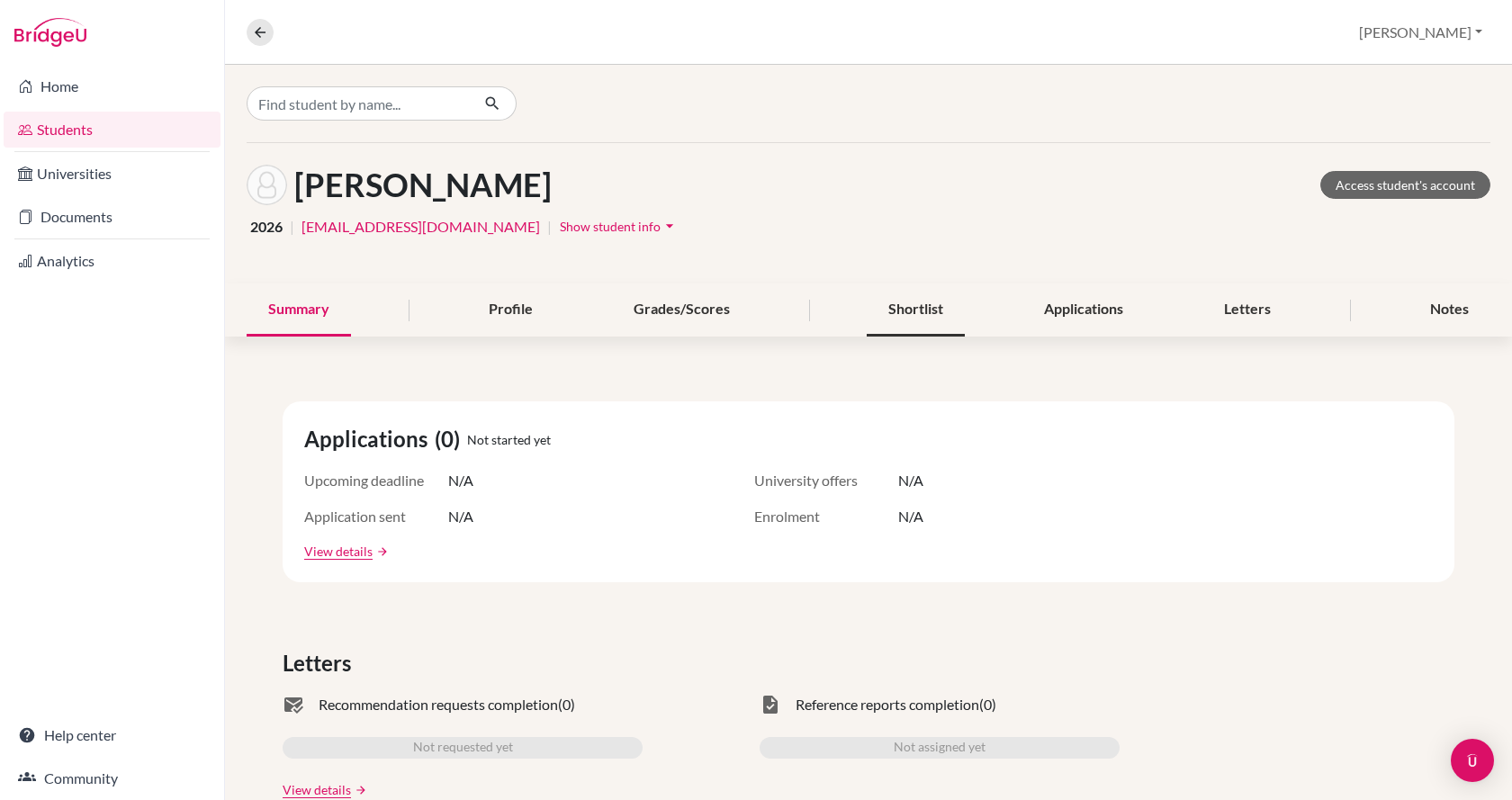
click at [890, 321] on div "Shortlist" at bounding box center [915, 310] width 98 height 53
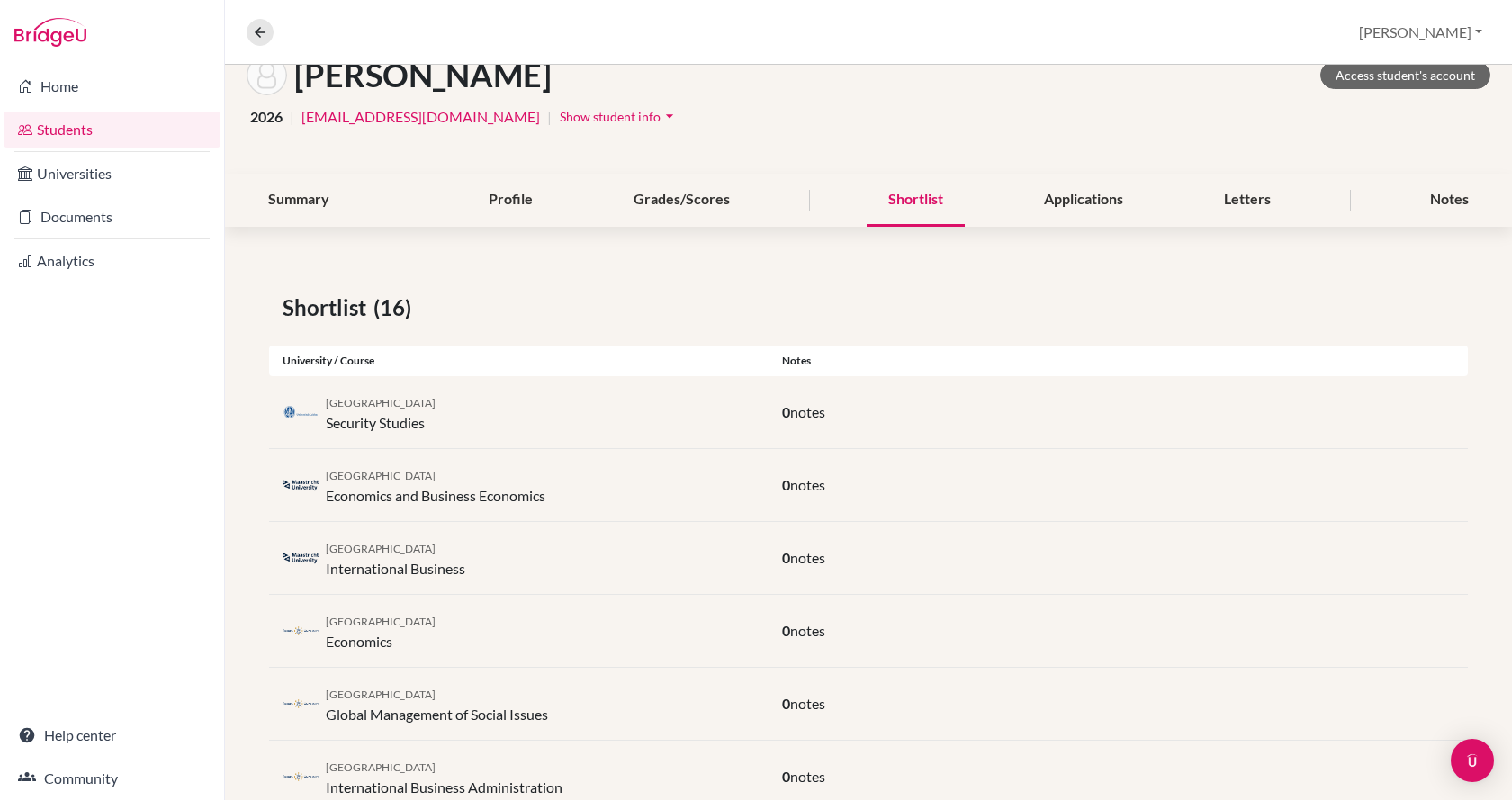
scroll to position [78, 0]
